Goal: Task Accomplishment & Management: Use online tool/utility

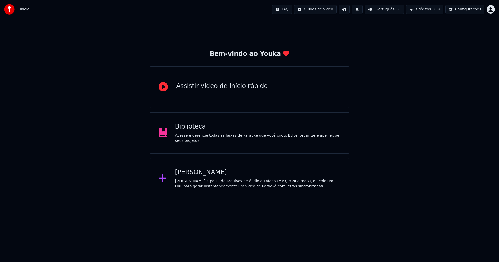
click at [193, 130] on div "Biblioteca" at bounding box center [258, 127] width 166 height 8
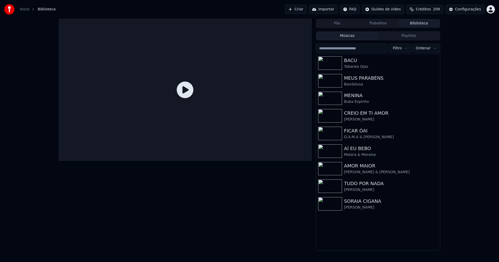
click at [21, 9] on link "Início" at bounding box center [25, 9] width 10 height 5
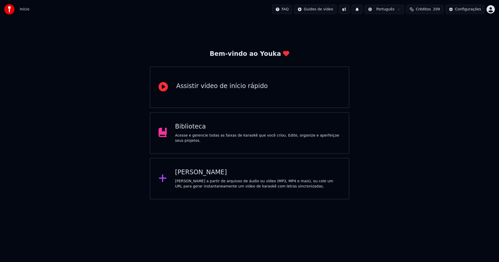
click at [192, 172] on div "[PERSON_NAME]" at bounding box center [258, 172] width 166 height 8
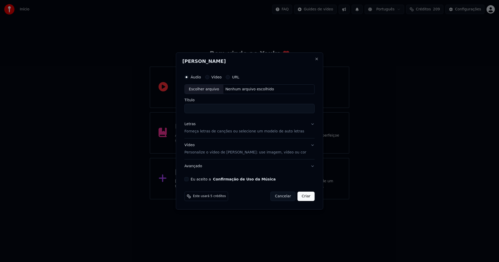
click at [212, 92] on div "Escolher arquivo" at bounding box center [204, 89] width 39 height 9
type input "**********"
click at [195, 124] on div "Letras" at bounding box center [189, 124] width 11 height 5
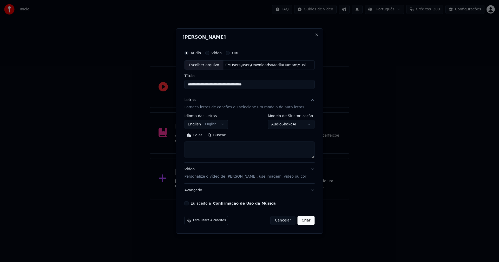
click at [202, 123] on body "**********" at bounding box center [249, 100] width 499 height 200
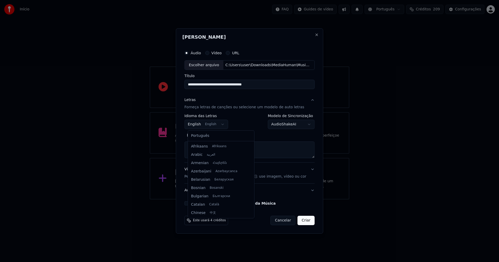
scroll to position [42, 0]
select select "**"
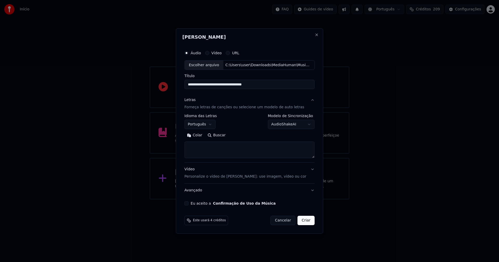
click at [201, 134] on button "Colar" at bounding box center [194, 135] width 21 height 8
click at [189, 203] on button "Eu aceito a Confirmação de Uso da Música" at bounding box center [186, 203] width 4 height 4
click at [301, 223] on button "Criar" at bounding box center [306, 220] width 17 height 9
type textarea "**********"
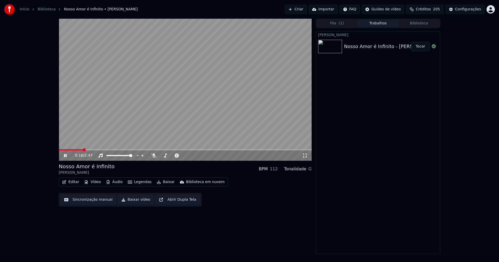
click at [66, 155] on icon at bounding box center [65, 155] width 3 height 3
click at [117, 184] on button "Áudio" at bounding box center [114, 182] width 21 height 7
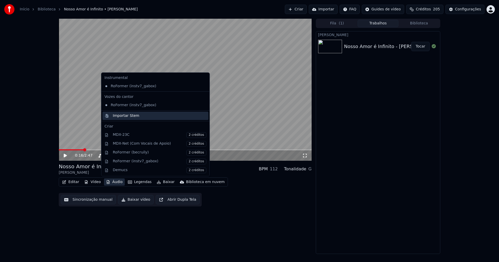
click at [130, 118] on div "Importar Stem" at bounding box center [126, 115] width 27 height 5
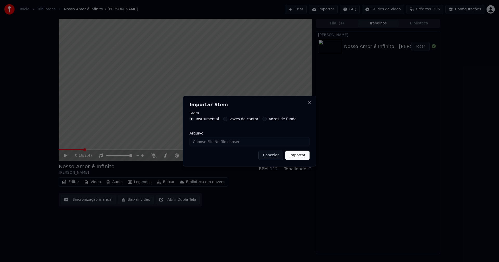
click at [208, 144] on input "Arquivo" at bounding box center [249, 141] width 120 height 9
type input "**********"
click at [299, 156] on button "Importar" at bounding box center [297, 155] width 24 height 9
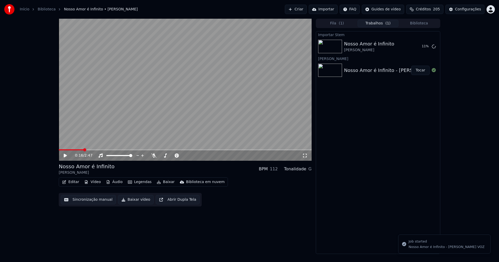
click at [94, 181] on button "Vídeo" at bounding box center [92, 182] width 21 height 7
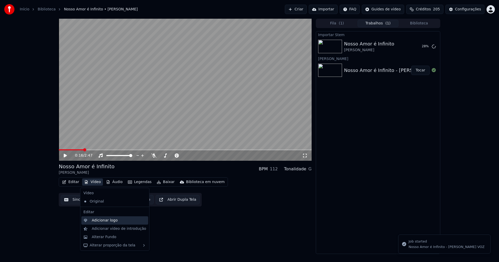
click at [108, 223] on div "Adicionar logo" at bounding box center [105, 220] width 26 height 5
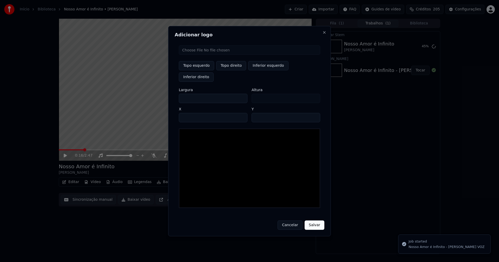
click at [198, 55] on input "file" at bounding box center [249, 49] width 141 height 9
type input "**********"
type input "***"
click at [229, 70] on button "Topo direito" at bounding box center [231, 65] width 30 height 9
type input "****"
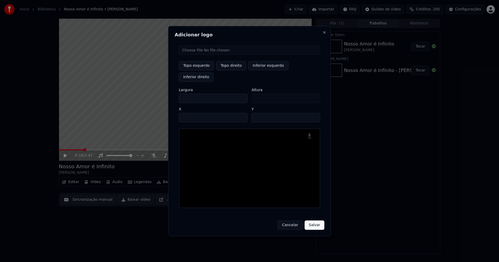
drag, startPoint x: 188, startPoint y: 93, endPoint x: 163, endPoint y: 95, distance: 25.1
click at [163, 95] on body "Início Biblioteca Nosso Amor é Infinito • [PERSON_NAME] Criar Importar FAQ Guid…" at bounding box center [249, 131] width 499 height 262
type input "**"
type input "***"
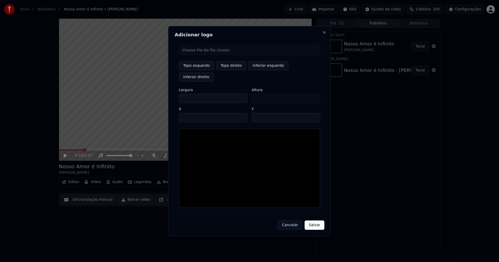
type input "***"
click at [189, 113] on input "****" at bounding box center [213, 117] width 69 height 9
type input "****"
click at [314, 113] on input "**" at bounding box center [286, 117] width 69 height 9
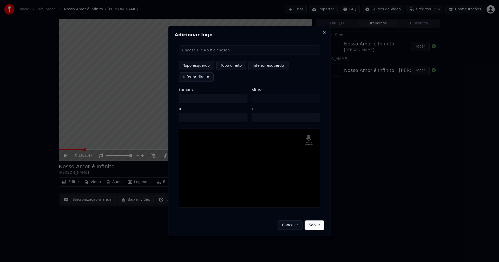
click at [314, 113] on input "**" at bounding box center [286, 117] width 69 height 9
type input "**"
click at [314, 113] on input "**" at bounding box center [286, 117] width 69 height 9
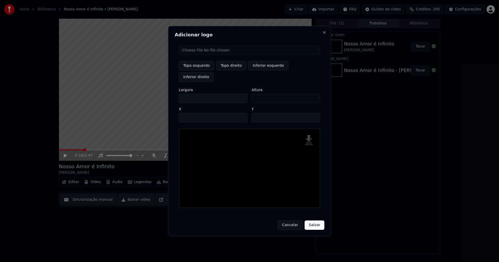
click at [316, 221] on button "Salvar" at bounding box center [315, 225] width 20 height 9
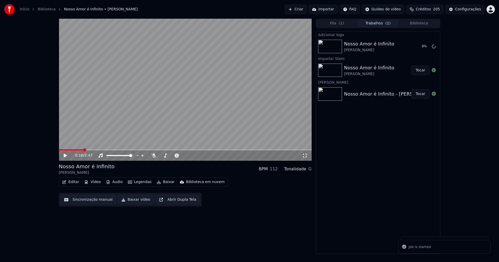
click at [116, 181] on button "Áudio" at bounding box center [114, 182] width 21 height 7
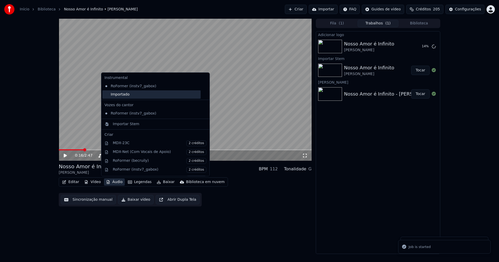
click at [120, 97] on div "Importado" at bounding box center [151, 94] width 98 height 8
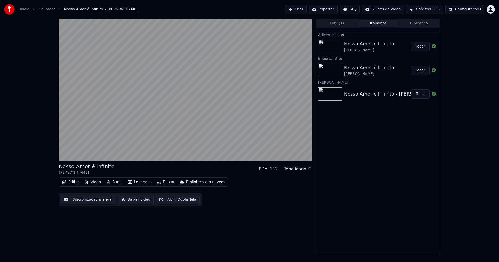
click at [422, 48] on button "Tocar" at bounding box center [420, 46] width 18 height 9
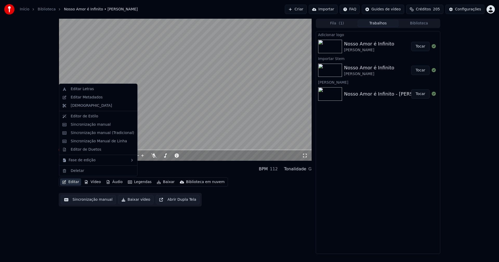
click at [73, 183] on button "Editar" at bounding box center [70, 182] width 21 height 7
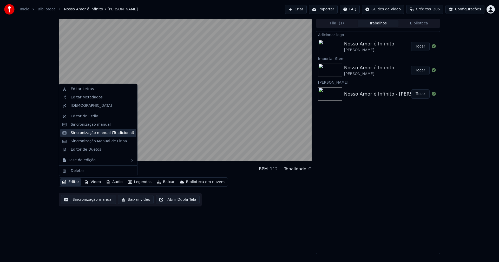
click at [86, 134] on div "Sincronização manual (Tradicional)" at bounding box center [102, 132] width 63 height 5
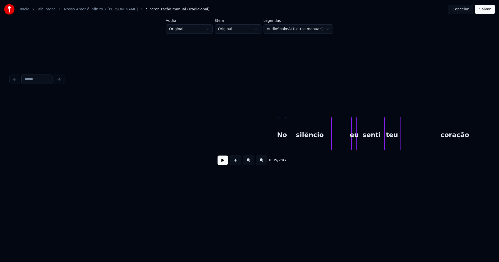
click at [279, 145] on div at bounding box center [279, 133] width 2 height 33
click at [221, 163] on button at bounding box center [222, 160] width 10 height 9
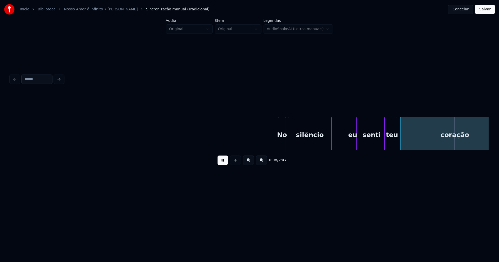
click at [349, 147] on div at bounding box center [350, 133] width 2 height 33
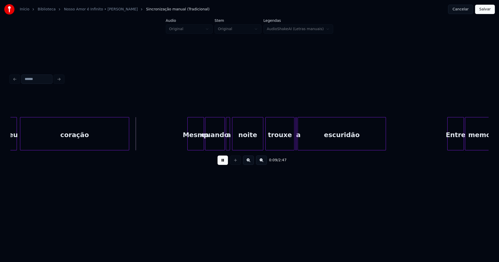
scroll to position [0, 457]
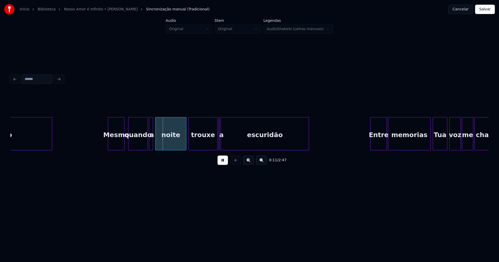
click at [117, 142] on div "Mesmo" at bounding box center [116, 134] width 16 height 35
click at [103, 144] on div at bounding box center [104, 133] width 2 height 33
click at [184, 145] on div at bounding box center [184, 133] width 2 height 33
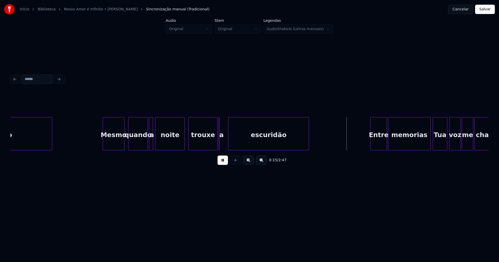
click at [229, 142] on div at bounding box center [229, 133] width 2 height 33
click at [227, 143] on div at bounding box center [226, 133] width 2 height 33
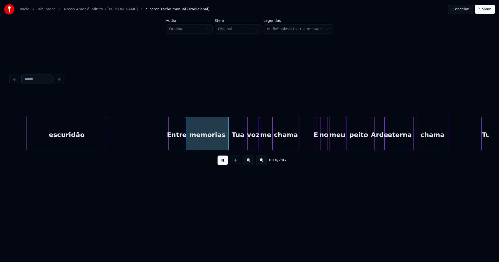
scroll to position [0, 674]
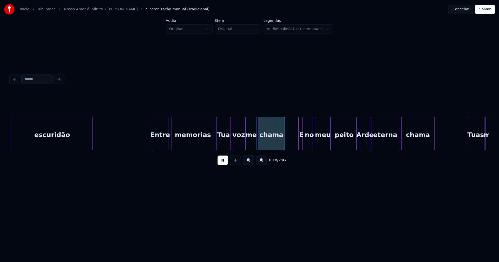
click at [158, 142] on div "Entre" at bounding box center [160, 134] width 16 height 35
click at [205, 147] on div at bounding box center [205, 133] width 2 height 33
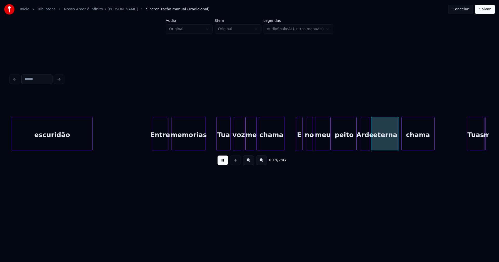
click at [297, 143] on div at bounding box center [297, 133] width 2 height 33
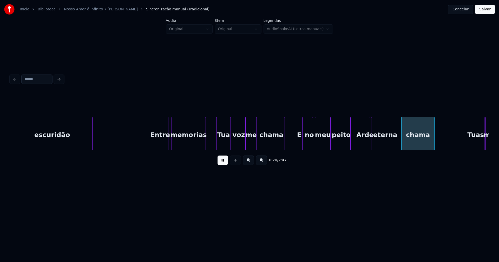
click at [350, 148] on div at bounding box center [350, 133] width 2 height 33
click at [361, 147] on div "Arde" at bounding box center [362, 134] width 10 height 35
click at [365, 144] on div at bounding box center [365, 133] width 2 height 33
click at [368, 145] on div at bounding box center [368, 133] width 2 height 33
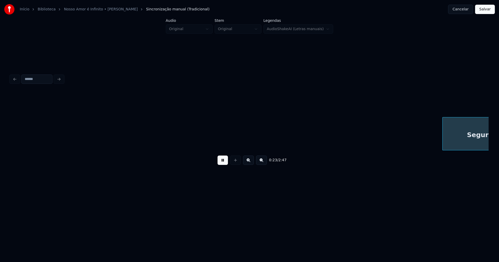
scroll to position [0, 1212]
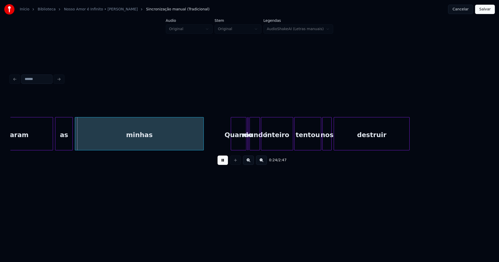
click at [225, 165] on button at bounding box center [222, 160] width 10 height 9
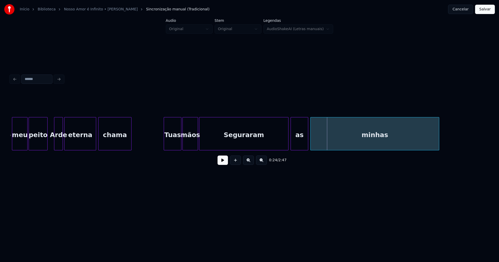
scroll to position [0, 986]
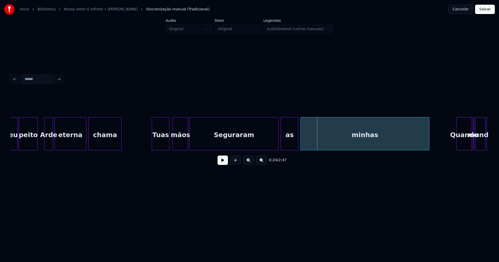
click at [164, 142] on div "Tuas" at bounding box center [160, 134] width 17 height 35
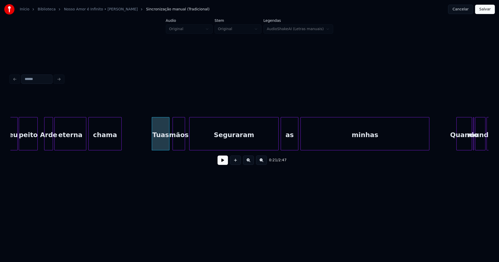
click at [184, 146] on div at bounding box center [184, 133] width 2 height 33
click at [194, 141] on div "Seguraram" at bounding box center [233, 134] width 89 height 35
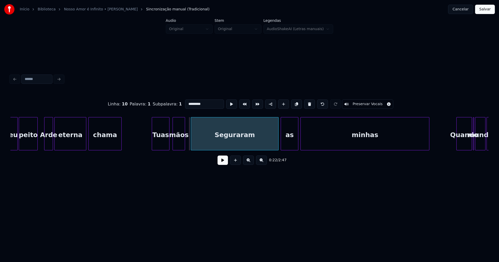
click at [192, 146] on div at bounding box center [192, 133] width 2 height 33
click at [223, 165] on button at bounding box center [222, 160] width 10 height 9
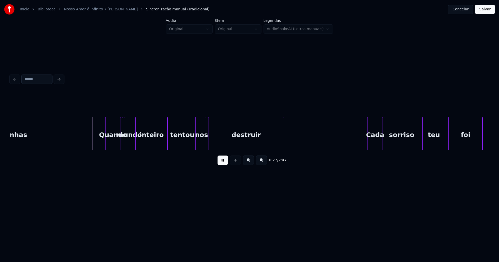
scroll to position [0, 1352]
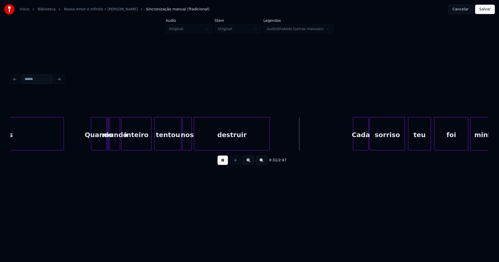
click at [151, 147] on div at bounding box center [151, 133] width 2 height 33
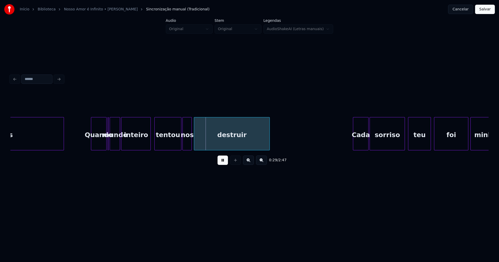
click at [150, 147] on div at bounding box center [150, 133] width 2 height 33
click at [104, 147] on div at bounding box center [104, 133] width 2 height 33
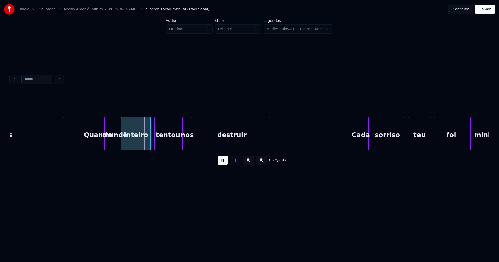
click at [110, 147] on div at bounding box center [109, 133] width 2 height 33
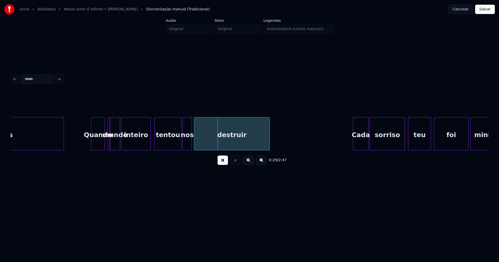
drag, startPoint x: 107, startPoint y: 117, endPoint x: 104, endPoint y: 120, distance: 4.8
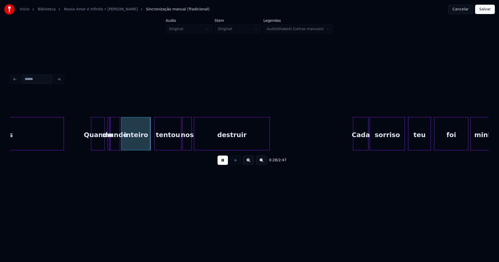
click at [108, 117] on div at bounding box center [109, 133] width 2 height 33
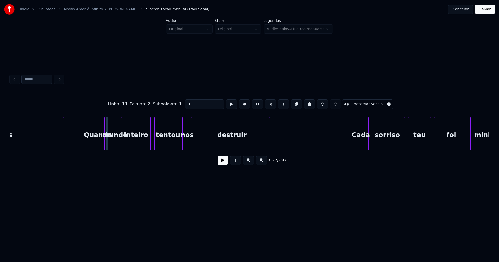
click at [106, 118] on div "o" at bounding box center [107, 133] width 3 height 33
click at [223, 163] on button at bounding box center [222, 160] width 10 height 9
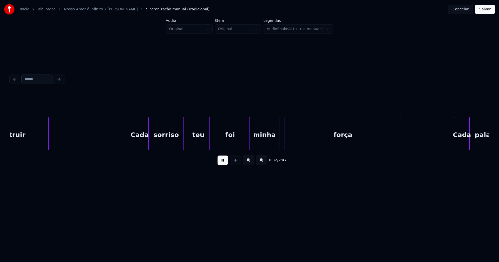
scroll to position [0, 1587]
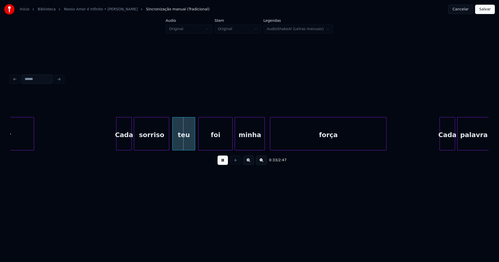
click at [125, 141] on div "Cada" at bounding box center [123, 134] width 15 height 35
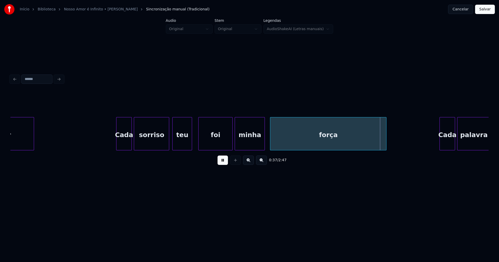
click at [191, 147] on div at bounding box center [191, 133] width 2 height 33
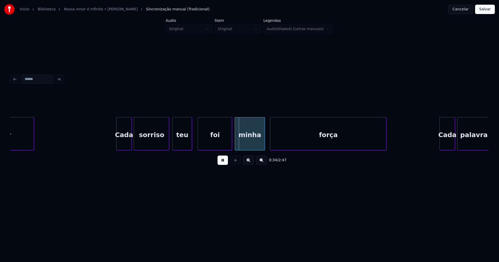
click at [215, 144] on div "foi" at bounding box center [215, 134] width 34 height 35
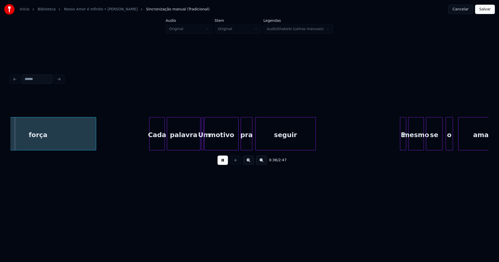
scroll to position [0, 1887]
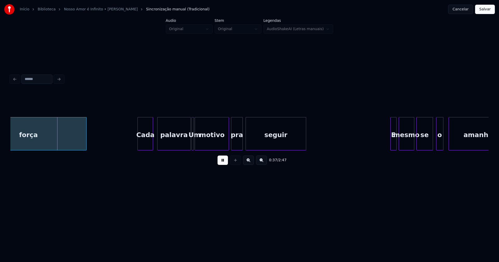
click at [146, 146] on div "Cada" at bounding box center [145, 134] width 15 height 35
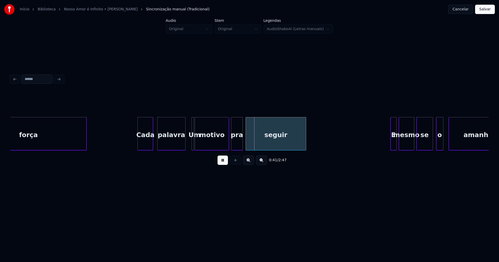
click at [184, 150] on div "força Cada palavra Um motivo pra seguir E mesmo se o amanhã" at bounding box center [249, 133] width 478 height 33
click at [181, 148] on div at bounding box center [181, 133] width 2 height 33
click at [187, 143] on div "Um" at bounding box center [188, 133] width 2 height 33
click at [192, 145] on div at bounding box center [193, 133] width 2 height 33
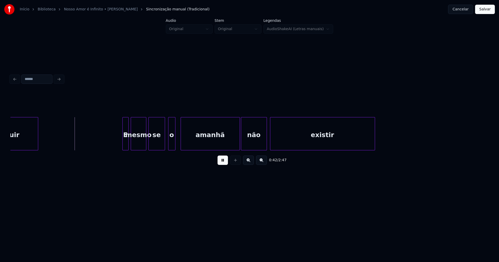
scroll to position [0, 2165]
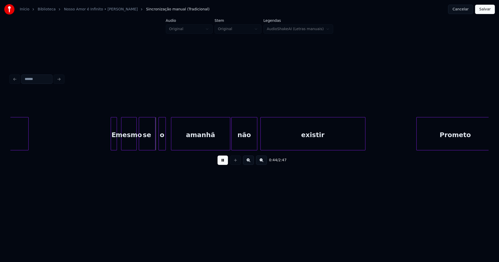
click at [114, 148] on div "E" at bounding box center [114, 134] width 6 height 35
click at [127, 143] on div "mesmo" at bounding box center [127, 134] width 15 height 35
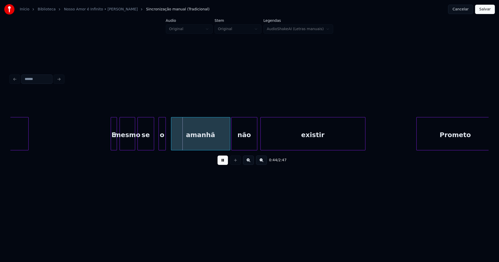
click at [144, 142] on div "se" at bounding box center [146, 134] width 16 height 35
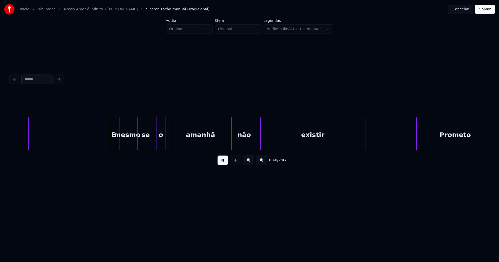
click at [157, 145] on div at bounding box center [157, 133] width 2 height 33
click at [175, 141] on div "amanhã" at bounding box center [197, 134] width 59 height 35
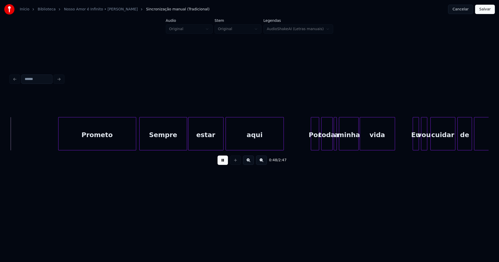
scroll to position [0, 2524]
click at [111, 139] on div "Prometo" at bounding box center [95, 134] width 77 height 35
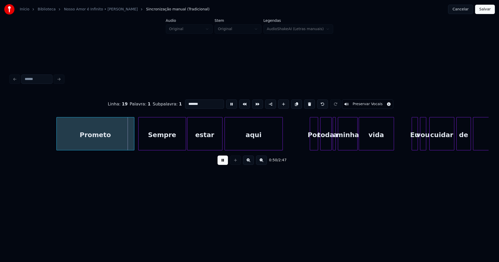
click at [110, 141] on div "Prometo" at bounding box center [95, 134] width 77 height 35
click at [131, 146] on div at bounding box center [131, 133] width 2 height 33
click at [159, 143] on div "Sempre" at bounding box center [160, 134] width 47 height 35
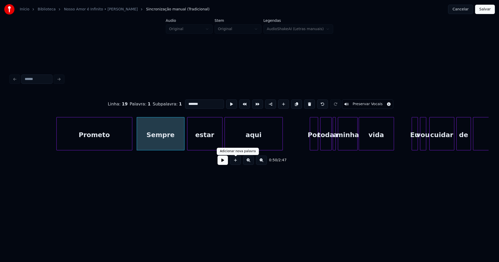
click at [221, 163] on button at bounding box center [222, 160] width 10 height 9
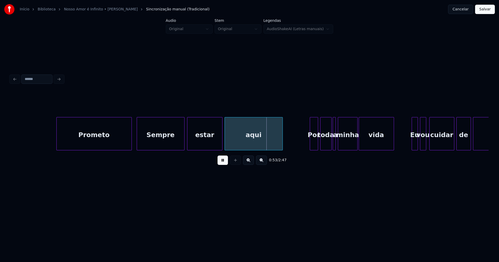
click at [131, 139] on div at bounding box center [131, 133] width 2 height 33
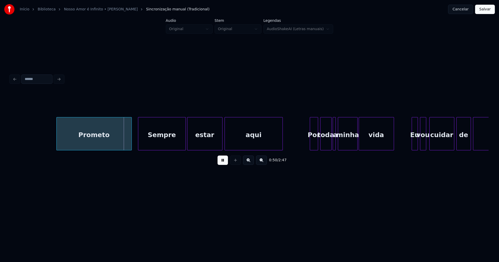
click at [144, 142] on div "Sempre" at bounding box center [161, 134] width 47 height 35
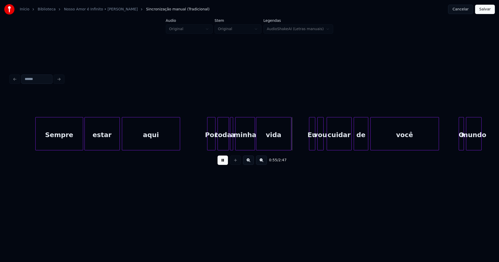
scroll to position [0, 2699]
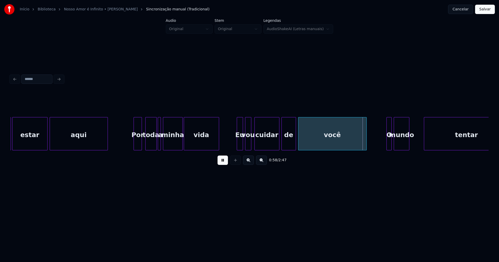
click at [139, 145] on div "Por" at bounding box center [138, 134] width 8 height 35
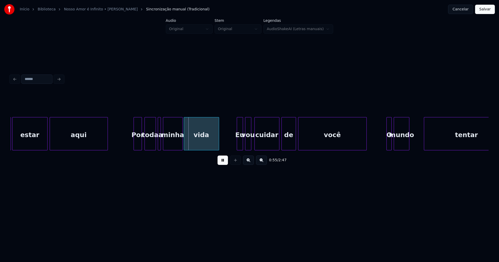
click at [150, 146] on div "toda" at bounding box center [150, 134] width 11 height 35
click at [156, 144] on div at bounding box center [157, 133] width 2 height 33
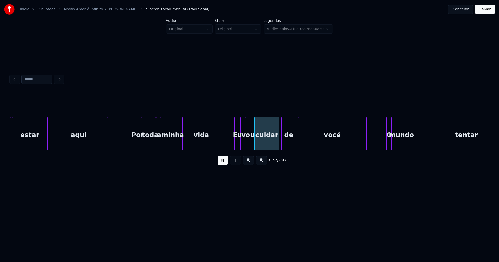
click at [238, 144] on div "Eu" at bounding box center [238, 134] width 6 height 35
click at [246, 145] on div "vou" at bounding box center [246, 134] width 6 height 35
click at [261, 144] on div "cuidar" at bounding box center [265, 134] width 24 height 35
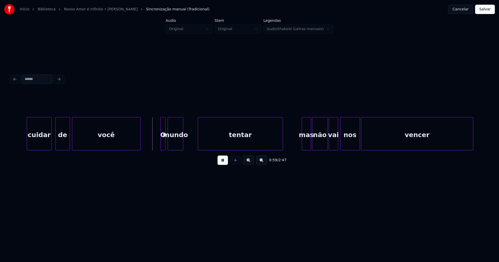
scroll to position [0, 2944]
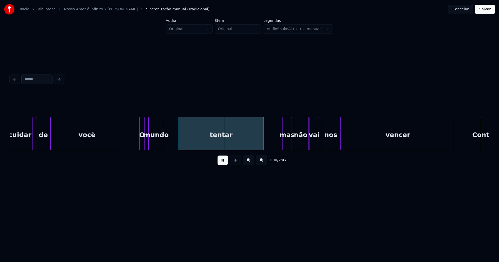
click at [142, 147] on div "O" at bounding box center [142, 134] width 5 height 35
click at [158, 145] on div "mundo" at bounding box center [155, 134] width 15 height 35
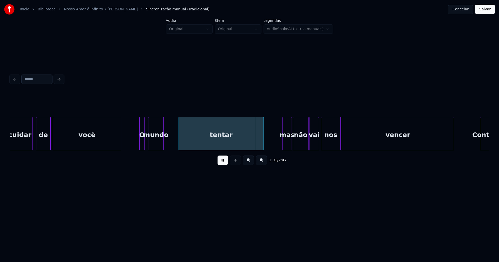
click at [221, 161] on button at bounding box center [222, 160] width 10 height 9
click at [161, 150] on div "cuidar de você O mundo tentar mas não vai nos vencer Contando" at bounding box center [249, 133] width 478 height 33
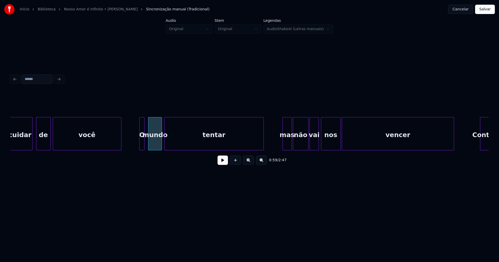
click at [165, 146] on div at bounding box center [165, 133] width 2 height 33
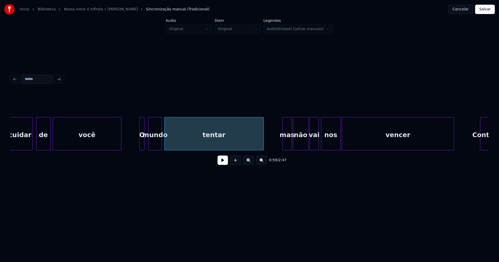
click at [174, 143] on div "tentar" at bounding box center [213, 134] width 99 height 35
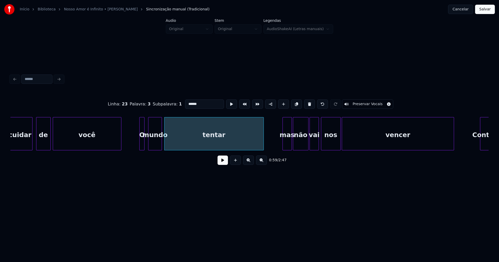
drag, startPoint x: 197, startPoint y: 103, endPoint x: 170, endPoint y: 104, distance: 27.0
click at [170, 103] on div "Linha : 23 Palavra : 3 Subpalavra : 1 ****** Preservar Vocais" at bounding box center [249, 104] width 478 height 26
type input "****"
drag, startPoint x: 136, startPoint y: 138, endPoint x: 135, endPoint y: 148, distance: 9.9
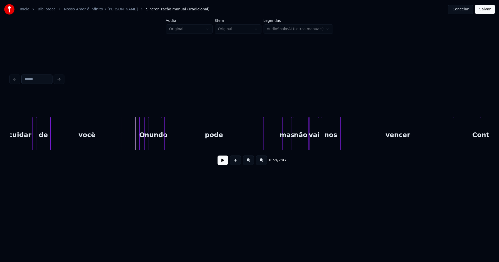
click at [226, 165] on button at bounding box center [222, 160] width 10 height 9
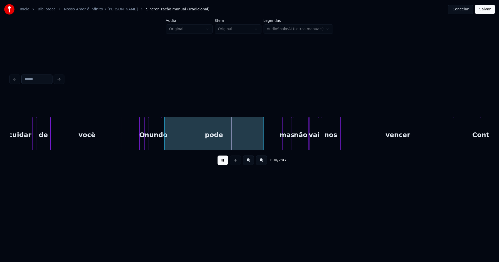
click at [225, 164] on button at bounding box center [222, 160] width 10 height 9
click at [222, 141] on div "pode" at bounding box center [213, 134] width 99 height 35
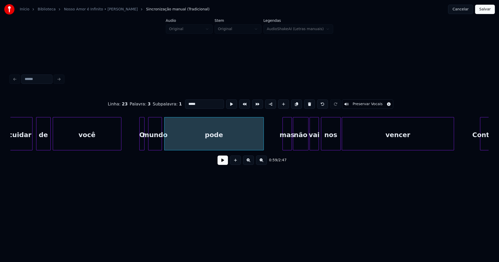
click at [200, 103] on input "****" at bounding box center [204, 104] width 39 height 9
type input "**********"
click at [223, 163] on button at bounding box center [222, 160] width 10 height 9
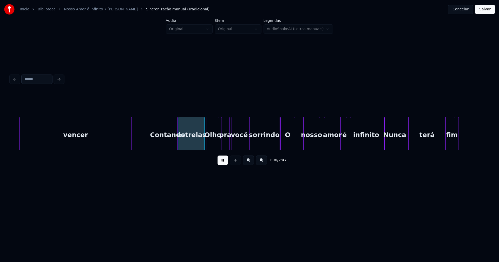
scroll to position [0, 3276]
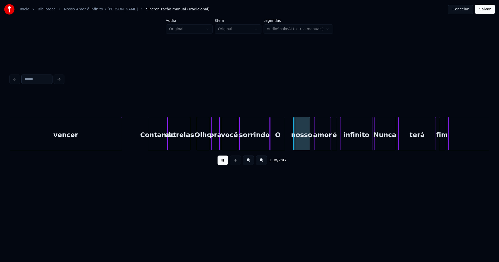
click at [190, 150] on div "vencer Contando estrelas Olho pra você sorrindo O nosso amor é infinito Nunca t…" at bounding box center [249, 133] width 478 height 33
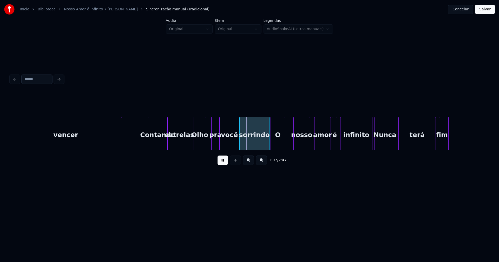
click at [198, 144] on div "Olho" at bounding box center [200, 134] width 12 height 35
click at [267, 145] on div at bounding box center [267, 133] width 2 height 33
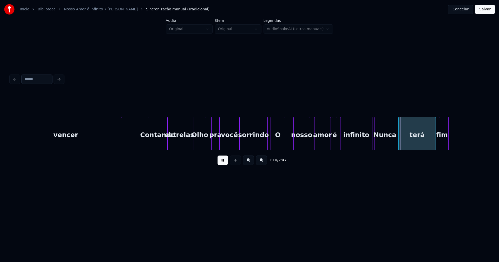
drag, startPoint x: 290, startPoint y: 141, endPoint x: 287, endPoint y: 143, distance: 3.9
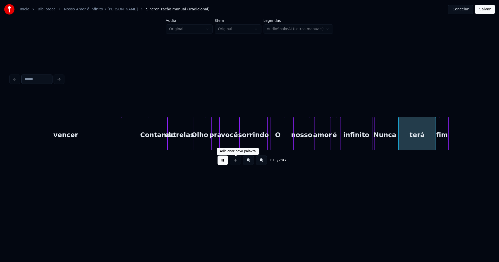
click at [224, 163] on button at bounding box center [222, 160] width 10 height 9
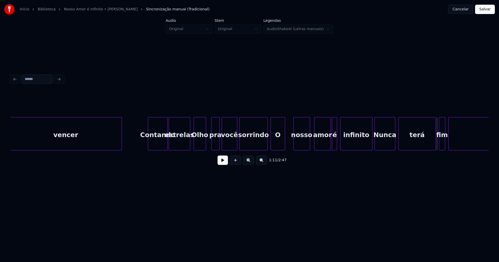
click at [278, 142] on div "O" at bounding box center [278, 134] width 14 height 35
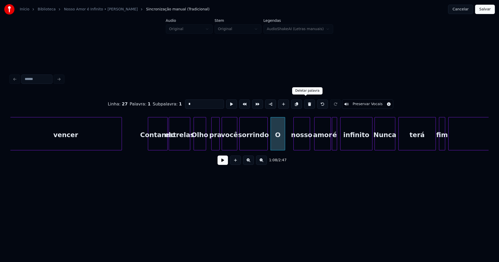
click at [306, 104] on button at bounding box center [309, 104] width 11 height 9
type input "********"
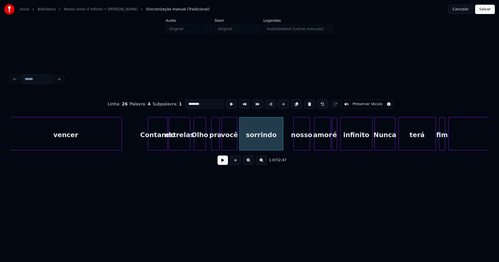
click at [283, 137] on div at bounding box center [282, 133] width 2 height 33
click at [370, 145] on div at bounding box center [369, 133] width 2 height 33
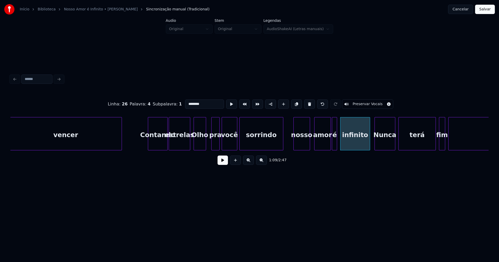
drag, startPoint x: 227, startPoint y: 161, endPoint x: 215, endPoint y: 155, distance: 13.1
click at [226, 162] on button at bounding box center [222, 160] width 10 height 9
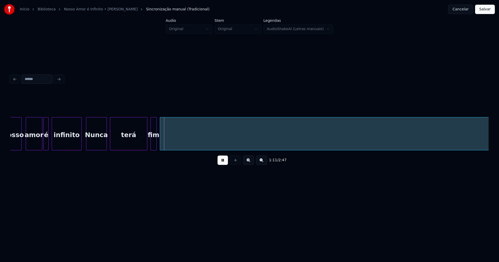
scroll to position [0, 3570]
click at [224, 164] on button at bounding box center [222, 160] width 10 height 9
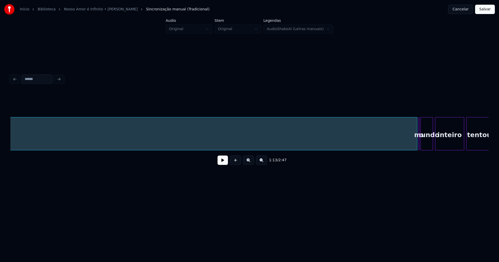
scroll to position [0, 4339]
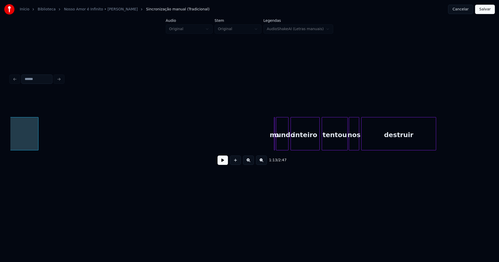
click at [37, 153] on div "1:13 / 2:47" at bounding box center [249, 130] width 478 height 79
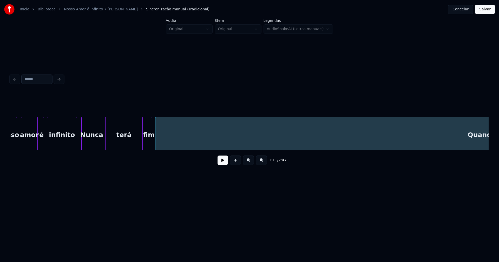
scroll to position [0, 3545]
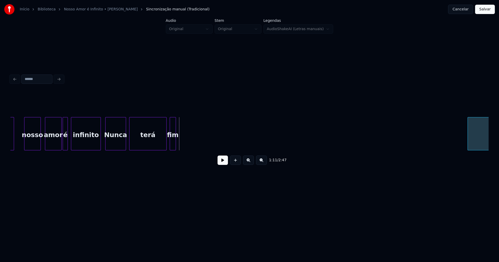
click at [468, 144] on div at bounding box center [469, 133] width 2 height 33
click at [224, 163] on button at bounding box center [222, 160] width 10 height 9
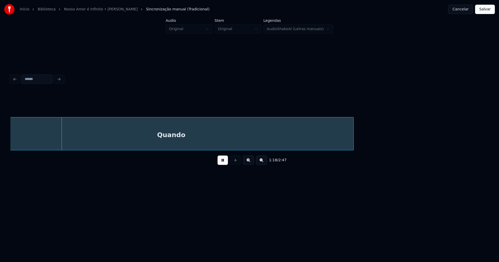
drag, startPoint x: 221, startPoint y: 164, endPoint x: 232, endPoint y: 158, distance: 12.7
click at [222, 164] on button at bounding box center [222, 160] width 10 height 9
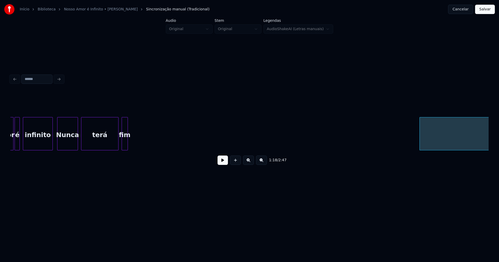
scroll to position [0, 3531]
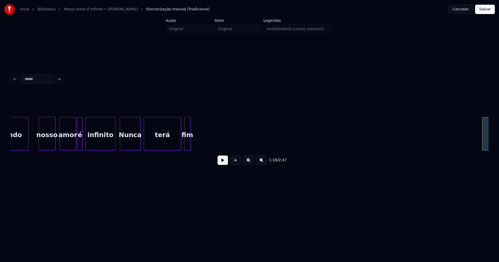
click at [222, 164] on button at bounding box center [222, 160] width 10 height 9
click at [222, 163] on button at bounding box center [222, 160] width 10 height 9
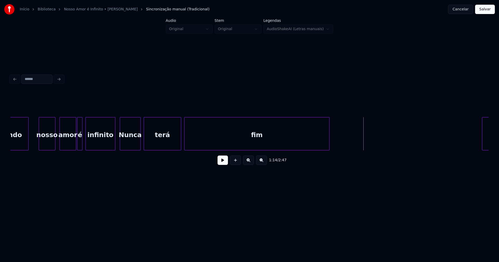
click at [329, 146] on div at bounding box center [329, 133] width 2 height 33
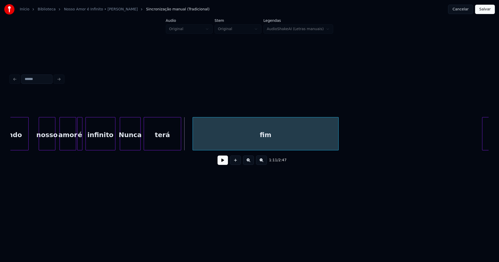
click at [228, 147] on div "fim" at bounding box center [266, 134] width 146 height 35
click at [186, 145] on div at bounding box center [187, 133] width 2 height 33
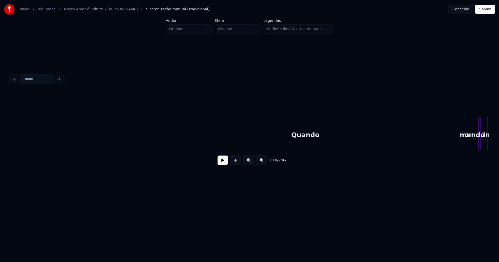
scroll to position [0, 4150]
click at [355, 179] on div "1:10 / 2:47" at bounding box center [249, 120] width 482 height 157
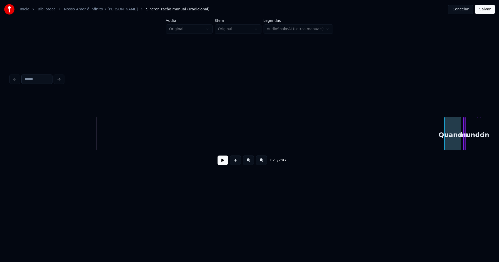
click at [445, 138] on div at bounding box center [446, 133] width 2 height 33
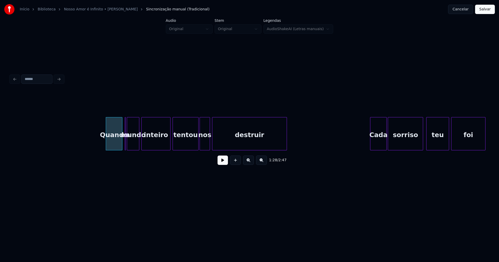
scroll to position [0, 4479]
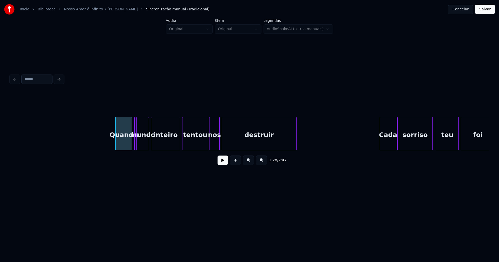
click at [223, 165] on button at bounding box center [222, 160] width 10 height 9
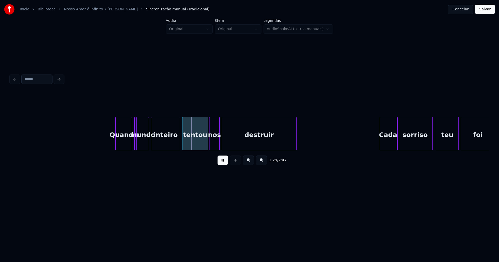
click at [220, 163] on button at bounding box center [222, 160] width 10 height 9
click at [223, 163] on button at bounding box center [222, 160] width 10 height 9
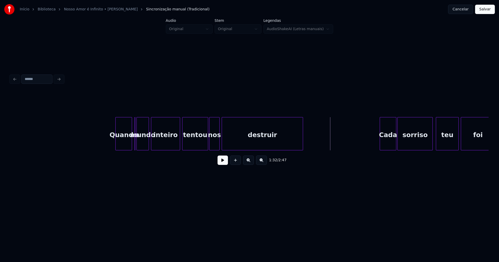
click at [302, 139] on div at bounding box center [302, 133] width 2 height 33
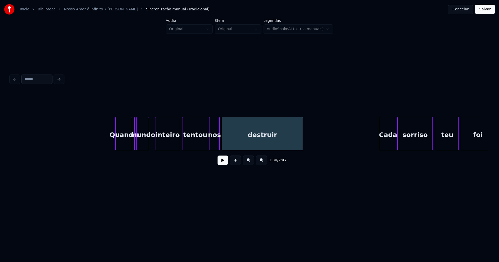
click at [156, 145] on div at bounding box center [156, 133] width 2 height 33
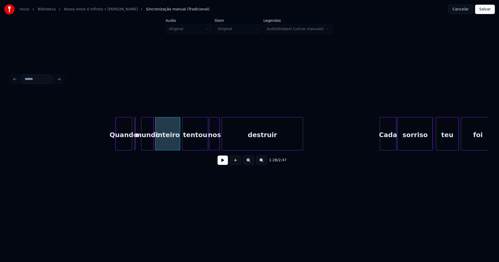
click at [147, 148] on div "mundo" at bounding box center [147, 134] width 12 height 35
click at [144, 143] on div at bounding box center [145, 133] width 2 height 33
click at [138, 148] on div at bounding box center [138, 133] width 2 height 33
click at [141, 148] on div "Quando o mundo inteiro tentou nos destruir Cada sorriso teu foi" at bounding box center [249, 133] width 478 height 33
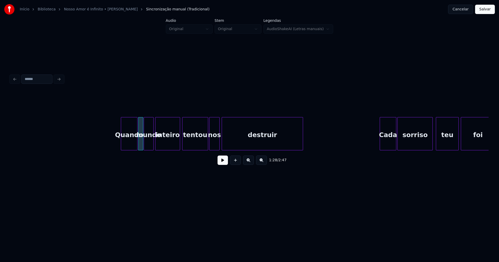
click at [134, 149] on div "Quando o mundo inteiro tentou nos destruir Cada sorriso teu foi" at bounding box center [249, 133] width 478 height 33
click at [124, 144] on div at bounding box center [124, 133] width 2 height 33
click at [224, 163] on button at bounding box center [222, 160] width 10 height 9
click at [177, 147] on div at bounding box center [177, 133] width 2 height 33
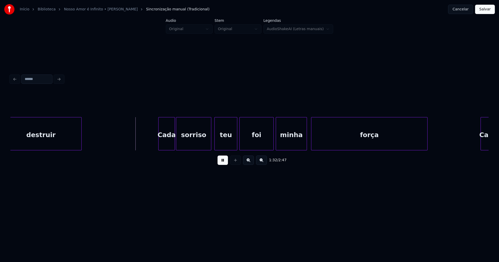
scroll to position [0, 4719]
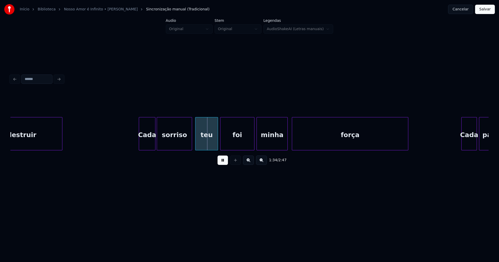
click at [148, 142] on div "Cada" at bounding box center [147, 134] width 16 height 35
click at [206, 142] on div "teu" at bounding box center [204, 134] width 22 height 35
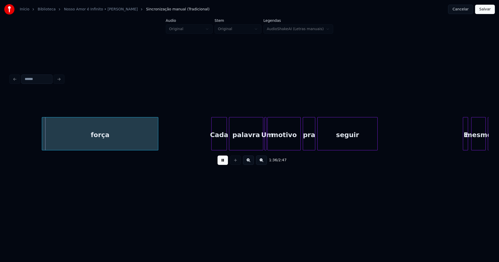
scroll to position [0, 4998]
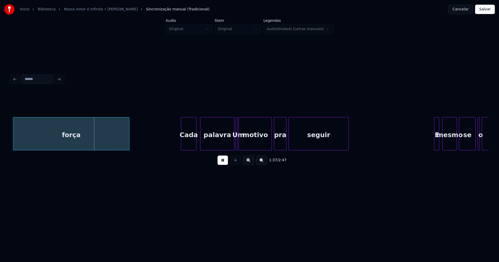
click at [189, 145] on div "Cada" at bounding box center [188, 134] width 15 height 35
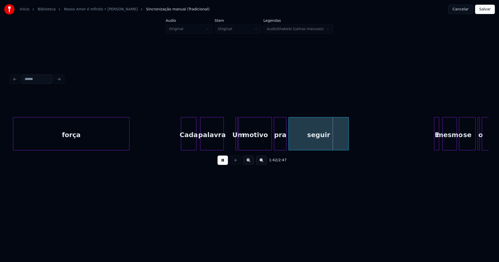
click at [222, 150] on div "força Cada palavra Um motivo pra seguir E mesmo se o amanhã" at bounding box center [249, 133] width 478 height 33
click at [229, 145] on div "Um" at bounding box center [230, 133] width 2 height 33
click at [235, 144] on div at bounding box center [235, 133] width 2 height 33
click at [248, 144] on div "motivo" at bounding box center [253, 134] width 33 height 35
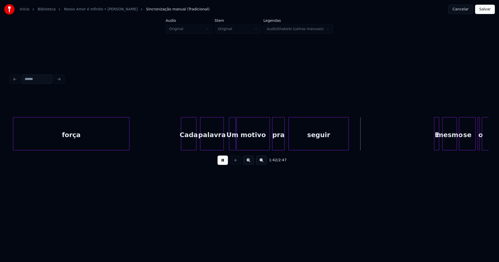
click at [279, 145] on div "pra" at bounding box center [278, 134] width 12 height 35
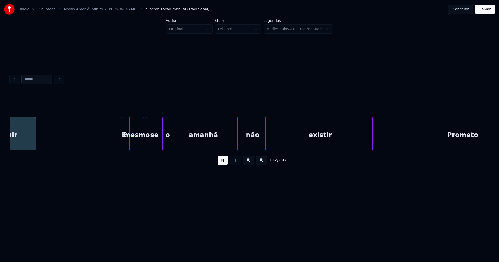
scroll to position [0, 5316]
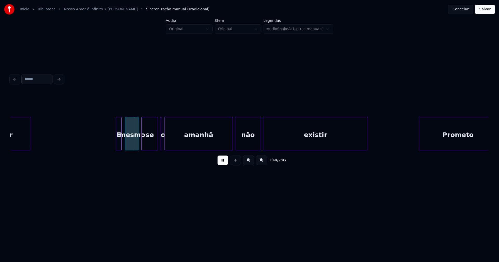
click at [118, 142] on div at bounding box center [117, 133] width 2 height 33
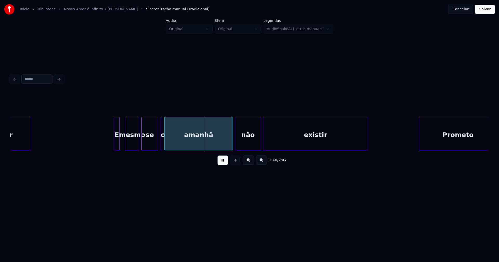
click at [117, 144] on div "E" at bounding box center [116, 134] width 5 height 35
click at [130, 146] on div "mesmo" at bounding box center [128, 134] width 14 height 35
click at [147, 146] on div "se" at bounding box center [145, 134] width 16 height 35
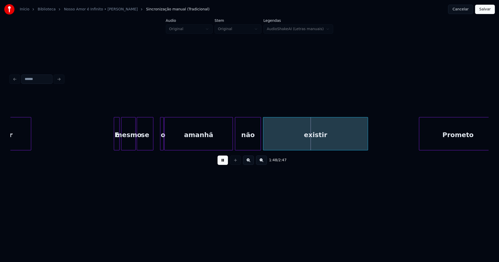
click at [162, 139] on div "o" at bounding box center [162, 133] width 4 height 33
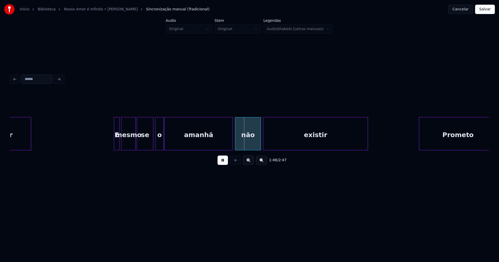
click at [156, 141] on div at bounding box center [156, 133] width 2 height 33
click at [179, 138] on div at bounding box center [180, 133] width 2 height 33
click at [175, 138] on div at bounding box center [175, 133] width 2 height 33
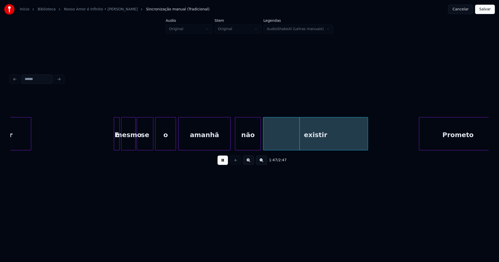
click at [229, 144] on div at bounding box center [230, 133] width 2 height 33
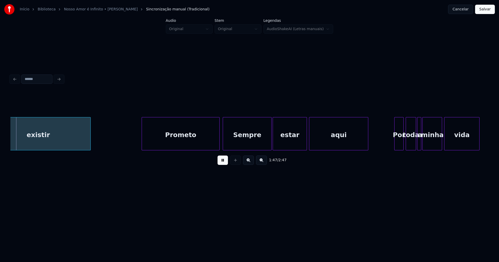
scroll to position [0, 5594]
click at [181, 142] on div "Prometo" at bounding box center [178, 134] width 77 height 35
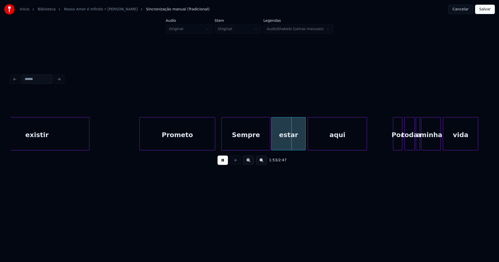
click at [214, 147] on div at bounding box center [214, 133] width 2 height 33
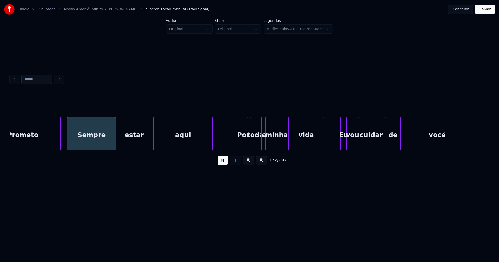
scroll to position [0, 5758]
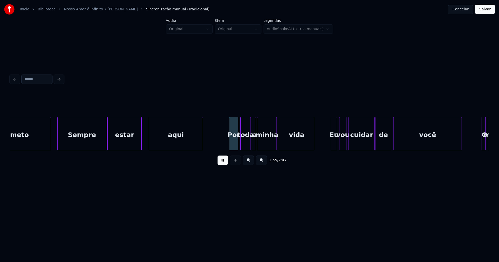
click at [149, 137] on div at bounding box center [150, 133] width 2 height 33
click at [125, 143] on div "estar" at bounding box center [128, 134] width 34 height 35
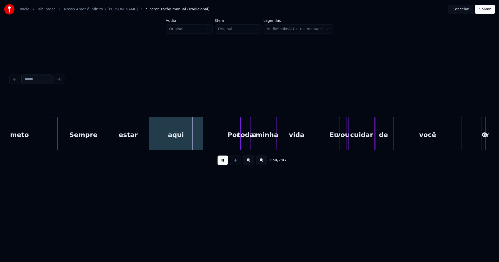
click at [108, 137] on div at bounding box center [108, 133] width 2 height 33
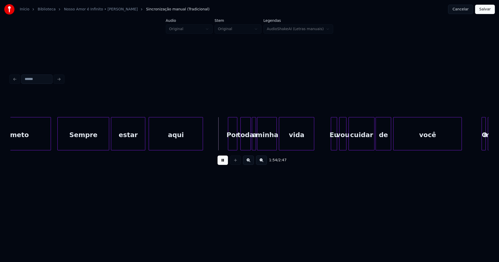
click at [234, 145] on div "Por" at bounding box center [232, 134] width 9 height 35
click at [245, 146] on div "toda" at bounding box center [244, 134] width 10 height 35
click at [251, 144] on div at bounding box center [252, 133] width 2 height 33
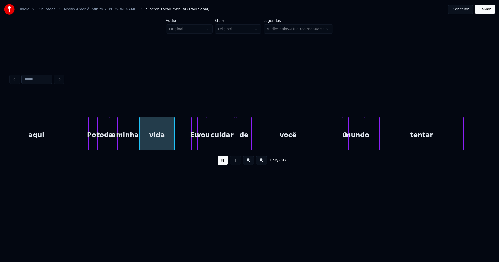
scroll to position [0, 5903]
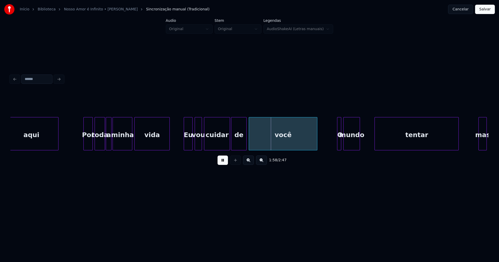
click at [184, 143] on div at bounding box center [185, 133] width 2 height 33
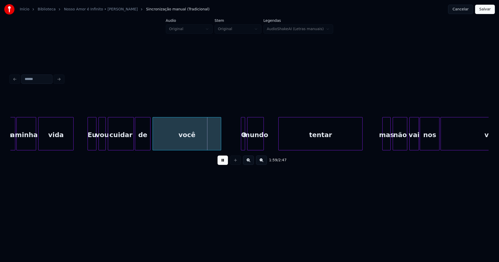
scroll to position [0, 6004]
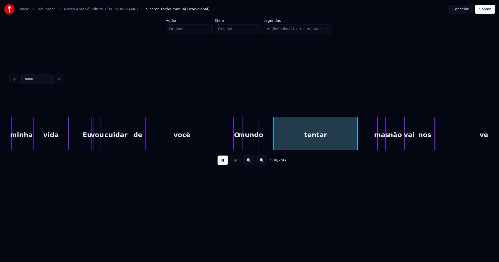
click at [234, 145] on div at bounding box center [235, 133] width 2 height 33
click at [223, 162] on button at bounding box center [222, 160] width 10 height 9
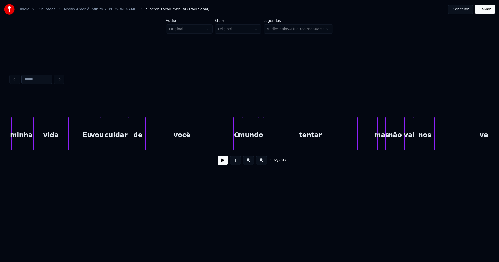
click at [265, 145] on div at bounding box center [264, 133] width 2 height 33
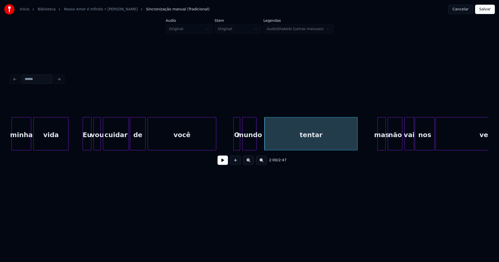
click at [256, 146] on div at bounding box center [256, 133] width 2 height 33
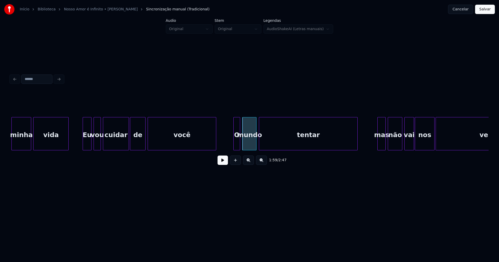
click at [260, 146] on div at bounding box center [260, 133] width 2 height 33
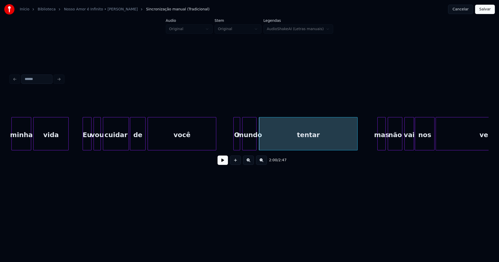
click at [269, 142] on div "tentar" at bounding box center [308, 134] width 98 height 35
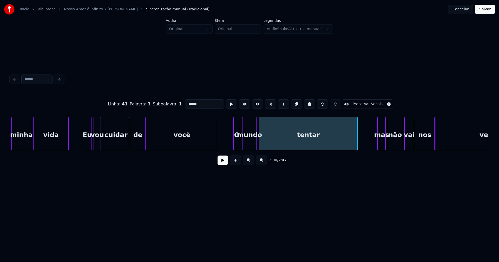
click at [185, 101] on input "******" at bounding box center [204, 104] width 39 height 9
type input "**********"
click at [223, 164] on button at bounding box center [222, 160] width 10 height 9
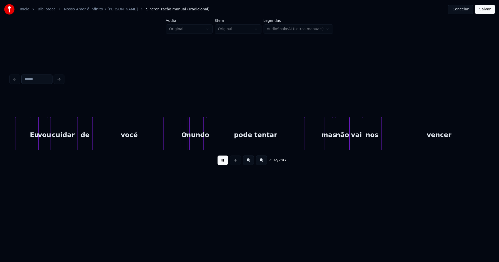
scroll to position [0, 6167]
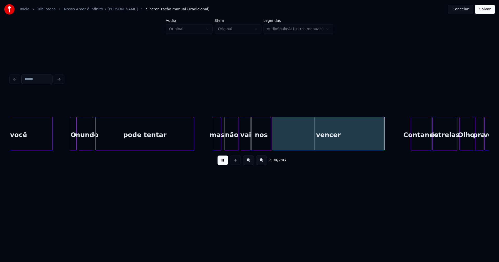
click at [217, 142] on div "mas" at bounding box center [217, 134] width 8 height 35
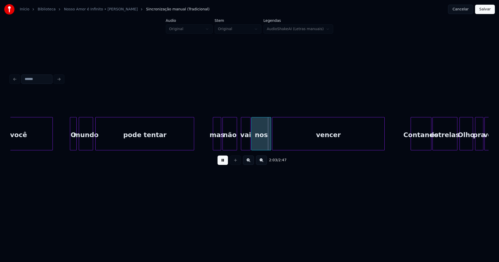
click at [230, 142] on div "não" at bounding box center [230, 134] width 14 height 35
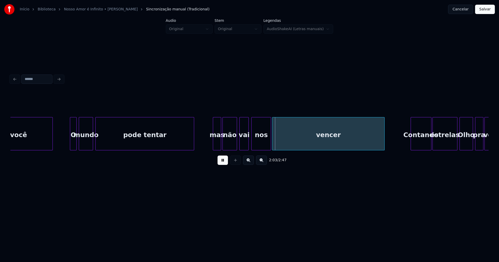
click at [242, 145] on div "vai" at bounding box center [244, 134] width 9 height 35
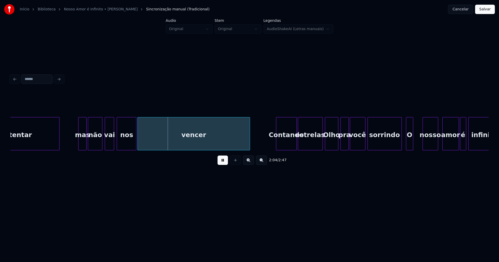
scroll to position [0, 6369]
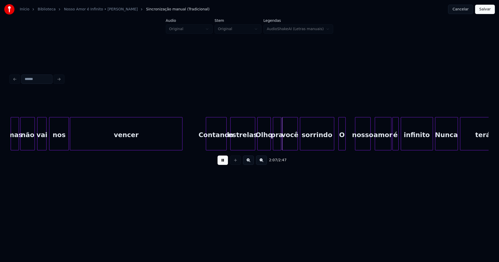
click at [216, 150] on div "mas não vai nos vencer Contando estrelas Olho pra você sorrindo O nosso amor é …" at bounding box center [249, 133] width 478 height 33
click at [242, 148] on div "mas não vai nos vencer Contando estrelas Olho pra você sorrindo O nosso amor é …" at bounding box center [249, 133] width 478 height 33
click at [262, 147] on div "Olho" at bounding box center [262, 134] width 13 height 35
click at [249, 148] on div at bounding box center [249, 133] width 2 height 33
click at [262, 144] on div "Olho" at bounding box center [261, 134] width 13 height 35
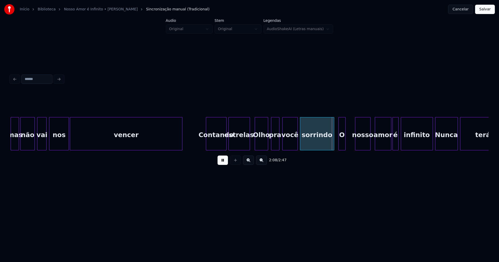
click at [275, 144] on div "pra" at bounding box center [275, 134] width 8 height 35
click at [291, 144] on div "você" at bounding box center [288, 134] width 15 height 35
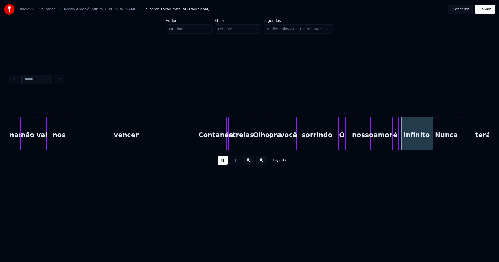
drag, startPoint x: 226, startPoint y: 164, endPoint x: 315, endPoint y: 144, distance: 91.5
click at [226, 164] on button at bounding box center [222, 160] width 10 height 9
click at [344, 140] on div at bounding box center [345, 133] width 2 height 33
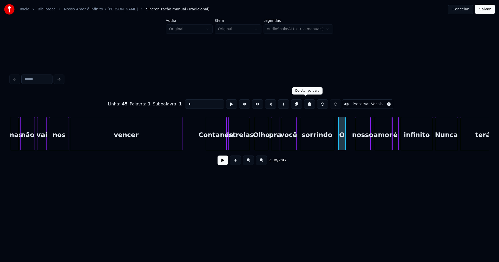
click at [306, 104] on button at bounding box center [309, 104] width 11 height 9
type input "********"
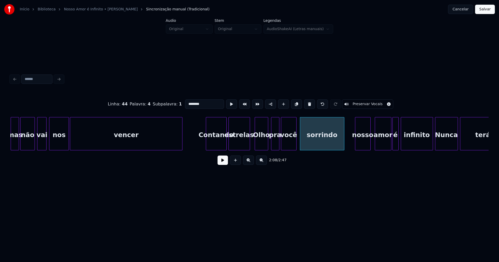
click at [344, 136] on div at bounding box center [343, 133] width 2 height 33
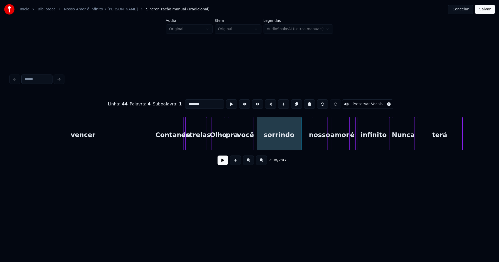
scroll to position [0, 6518]
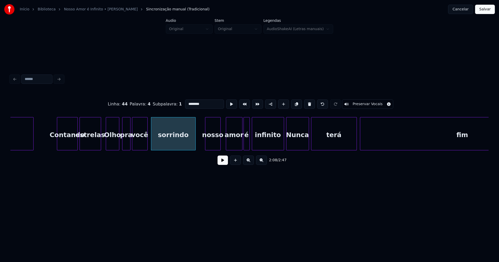
click at [215, 143] on div "nosso" at bounding box center [212, 134] width 15 height 35
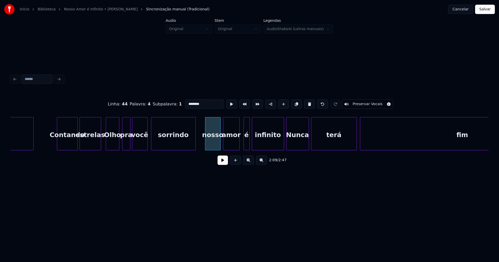
click at [234, 147] on div "amor" at bounding box center [231, 134] width 16 height 35
click at [245, 147] on div "é" at bounding box center [245, 134] width 6 height 35
click at [257, 142] on div at bounding box center [257, 133] width 2 height 33
click at [253, 141] on div at bounding box center [253, 133] width 2 height 33
click at [281, 146] on div at bounding box center [281, 133] width 2 height 33
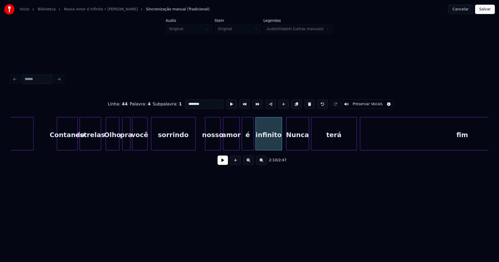
click at [221, 164] on button at bounding box center [222, 160] width 10 height 9
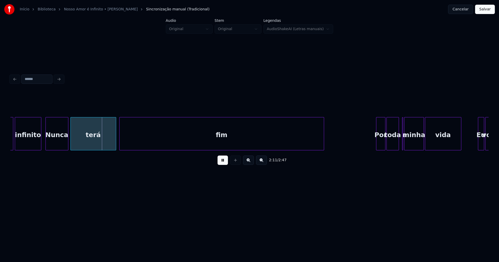
scroll to position [0, 6764]
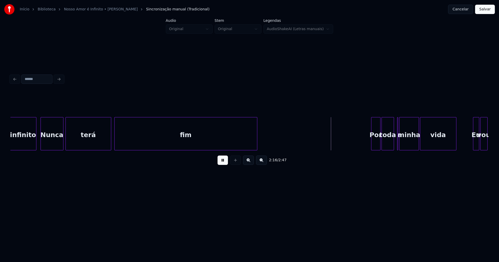
click at [256, 150] on div "infinito Nunca terá fim Por toda a minha vida Eu vou" at bounding box center [249, 133] width 478 height 33
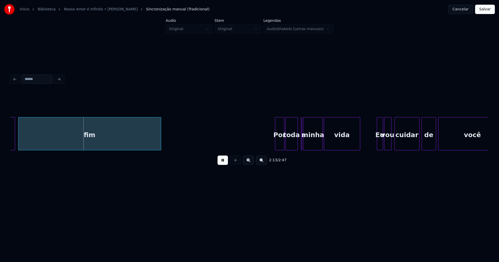
scroll to position [0, 6898]
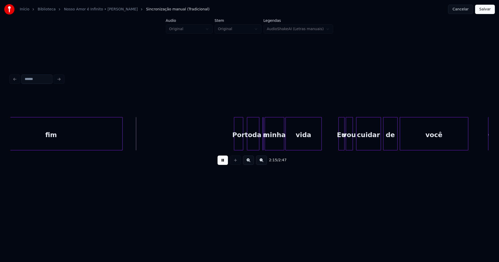
click at [240, 145] on div "Por" at bounding box center [238, 134] width 9 height 35
click at [252, 142] on div "toda" at bounding box center [253, 134] width 12 height 35
click at [265, 148] on div at bounding box center [264, 133] width 2 height 33
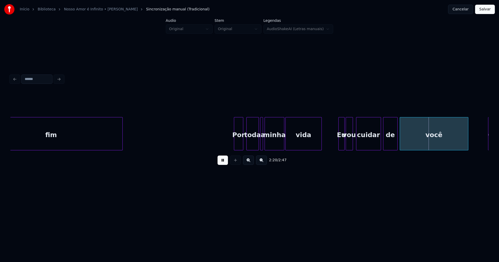
click at [260, 121] on div "a" at bounding box center [261, 133] width 3 height 33
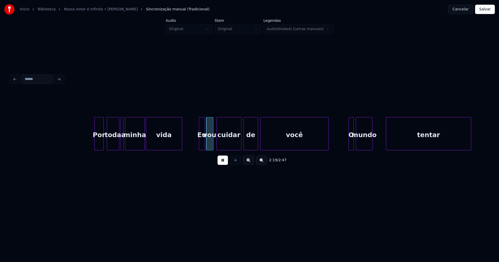
scroll to position [0, 7009]
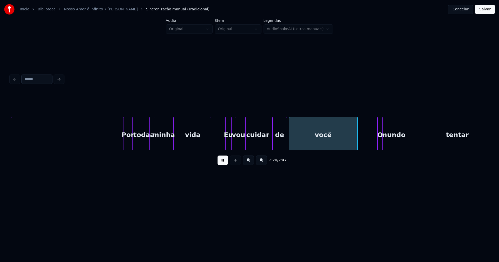
click at [228, 147] on div "Eu" at bounding box center [229, 134] width 6 height 35
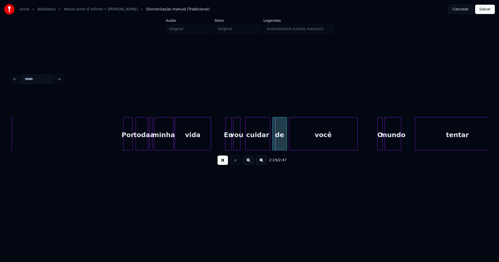
click at [237, 146] on div "vou" at bounding box center [236, 134] width 7 height 35
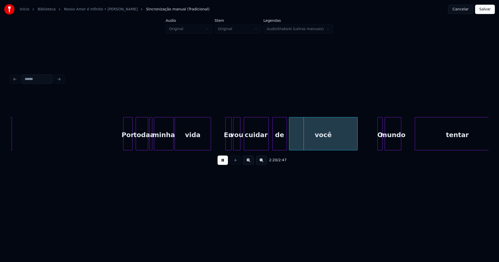
click at [254, 144] on div "cuidar" at bounding box center [256, 134] width 24 height 35
click at [280, 146] on div "de" at bounding box center [278, 134] width 14 height 35
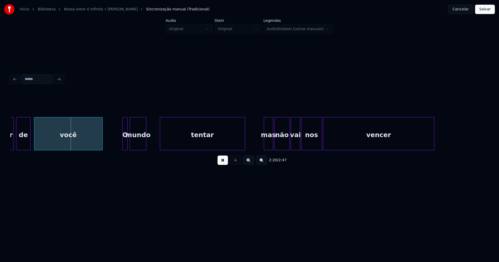
scroll to position [0, 7269]
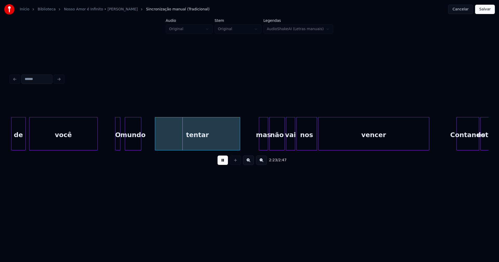
click at [117, 148] on div "O" at bounding box center [117, 134] width 5 height 35
click at [127, 147] on div "mundo" at bounding box center [131, 134] width 16 height 35
click at [223, 164] on button at bounding box center [222, 160] width 10 height 9
click at [141, 143] on div at bounding box center [142, 133] width 2 height 33
click at [156, 139] on div "tentar" at bounding box center [190, 134] width 99 height 35
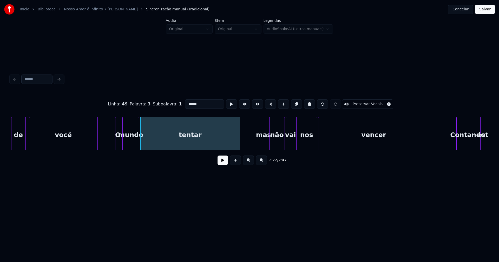
click at [185, 100] on input "******" at bounding box center [204, 104] width 39 height 9
type input "**********"
click at [222, 162] on button at bounding box center [222, 160] width 10 height 9
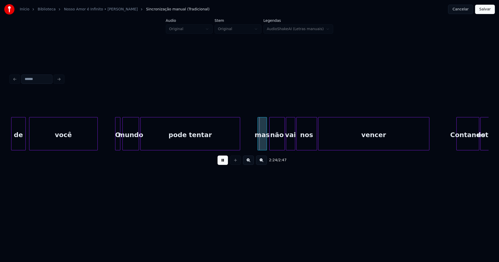
click at [263, 142] on div "mas" at bounding box center [262, 134] width 9 height 35
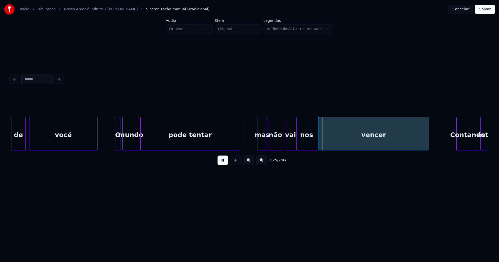
click at [278, 144] on div "não" at bounding box center [275, 134] width 15 height 35
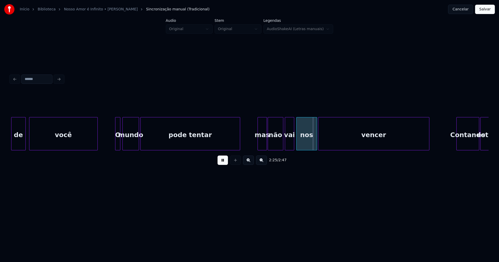
click at [291, 144] on div "vai" at bounding box center [289, 134] width 9 height 35
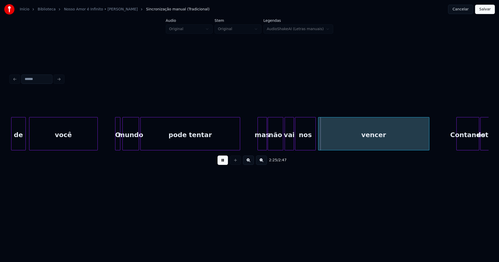
click at [309, 146] on div "nos" at bounding box center [305, 134] width 20 height 35
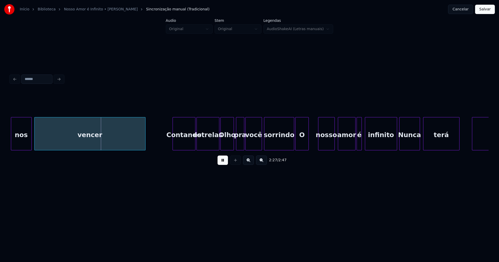
scroll to position [0, 7596]
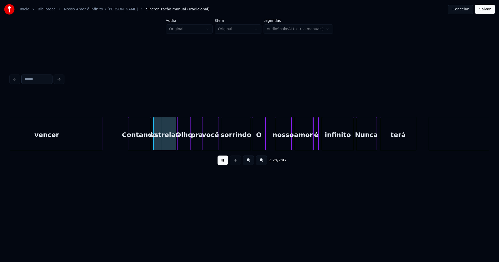
click at [137, 146] on div "Contando" at bounding box center [139, 134] width 22 height 35
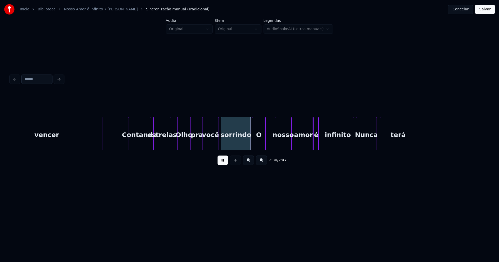
click at [170, 148] on div "estrelas" at bounding box center [162, 133] width 18 height 33
click at [180, 145] on div "Olho" at bounding box center [181, 134] width 13 height 35
click at [195, 145] on div "pra" at bounding box center [195, 134] width 8 height 35
click at [223, 162] on button at bounding box center [222, 160] width 10 height 9
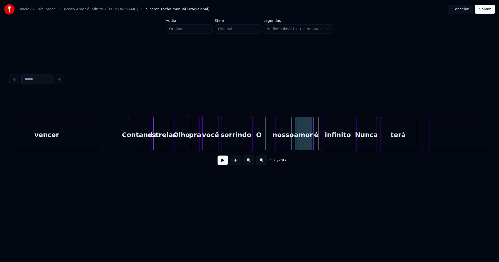
click at [262, 140] on div "O" at bounding box center [258, 134] width 13 height 35
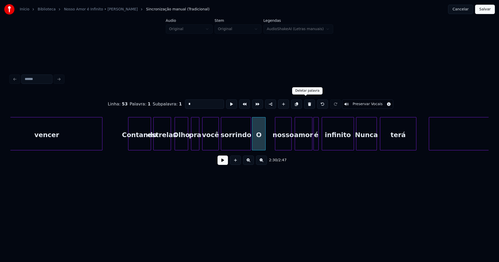
click at [307, 103] on button at bounding box center [309, 104] width 11 height 9
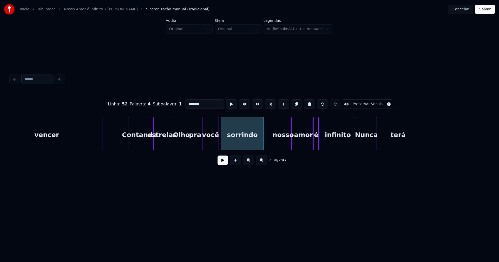
click at [263, 136] on div at bounding box center [263, 133] width 2 height 33
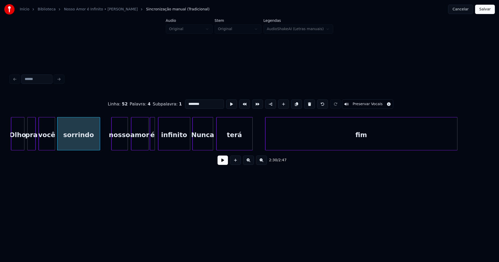
scroll to position [0, 7764]
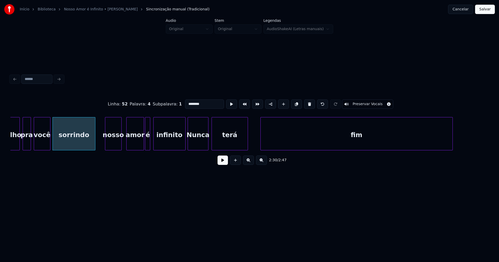
click at [115, 146] on div "nosso" at bounding box center [113, 134] width 16 height 35
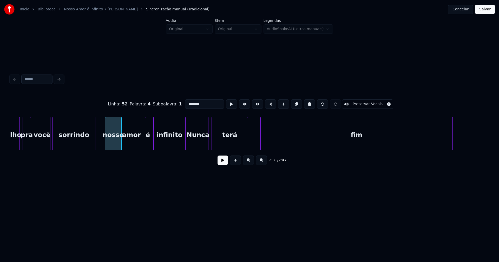
click at [134, 144] on div "amor" at bounding box center [131, 134] width 17 height 35
click at [142, 146] on div at bounding box center [143, 133] width 2 height 33
click at [157, 142] on div at bounding box center [158, 133] width 2 height 33
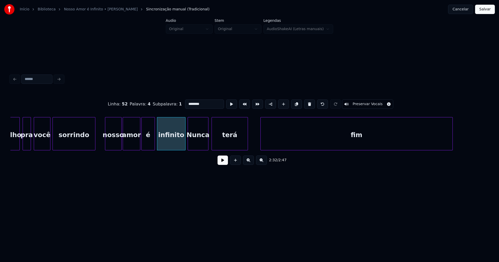
click at [154, 140] on div at bounding box center [154, 133] width 2 height 33
click at [185, 140] on div "infinito" at bounding box center [171, 133] width 29 height 33
type input "********"
click at [182, 143] on div at bounding box center [182, 133] width 2 height 33
click at [196, 144] on div "Nunca" at bounding box center [196, 134] width 20 height 35
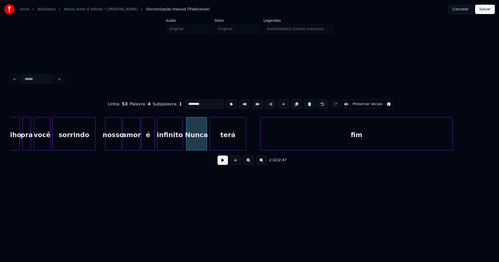
click at [216, 142] on div "terá" at bounding box center [228, 134] width 36 height 35
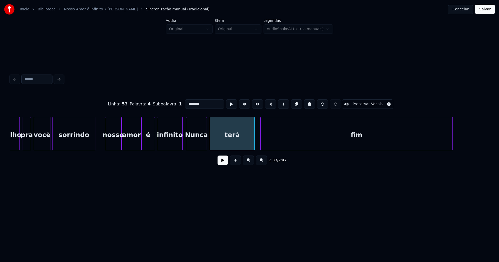
click at [254, 139] on div at bounding box center [254, 133] width 2 height 33
click at [401, 146] on div at bounding box center [401, 133] width 2 height 33
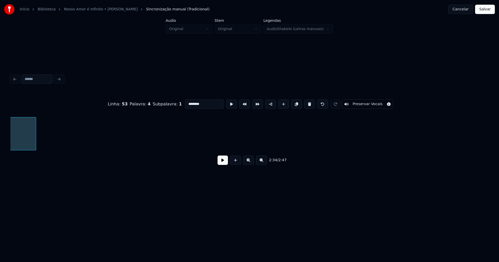
scroll to position [0, 8130]
click at [479, 11] on button "Salvar" at bounding box center [485, 9] width 20 height 9
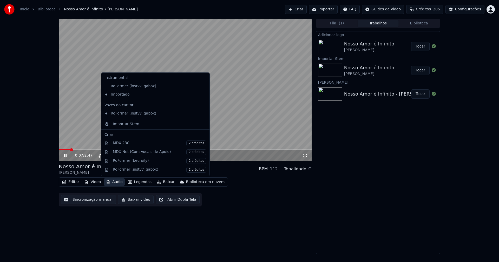
click at [114, 184] on button "Áudio" at bounding box center [114, 182] width 21 height 7
click at [257, 226] on div "0:10 / 2:47 Nosso Amor é Infinito [PERSON_NAME] BPM 112 Tonalidade G Editar Víd…" at bounding box center [185, 136] width 253 height 235
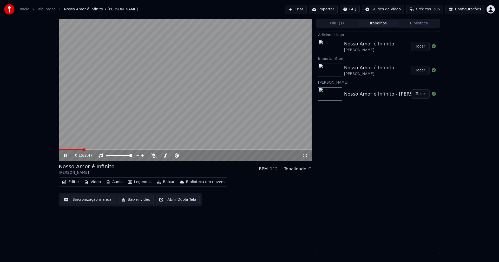
click at [59, 150] on span at bounding box center [71, 149] width 24 height 1
click at [67, 156] on icon at bounding box center [69, 156] width 12 height 4
click at [71, 182] on button "Editar" at bounding box center [70, 182] width 21 height 7
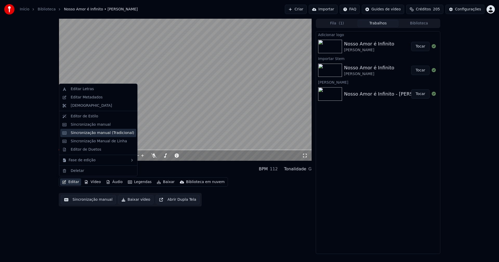
click at [96, 133] on div "Sincronização manual (Tradicional)" at bounding box center [102, 132] width 63 height 5
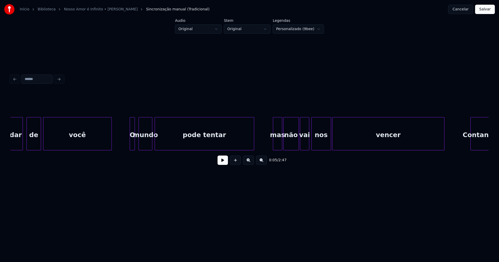
scroll to position [0, 2959]
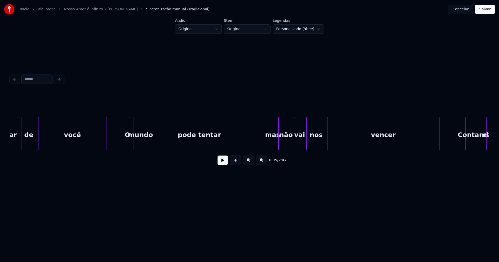
click at [190, 140] on div "pode tentar" at bounding box center [199, 134] width 99 height 35
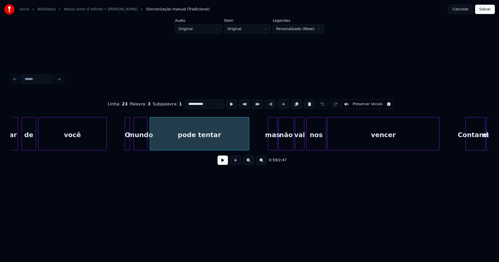
click at [212, 103] on input "**********" at bounding box center [204, 104] width 39 height 9
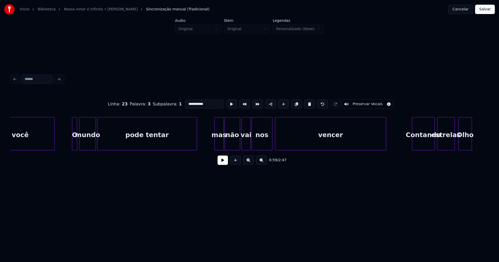
scroll to position [0, 7269]
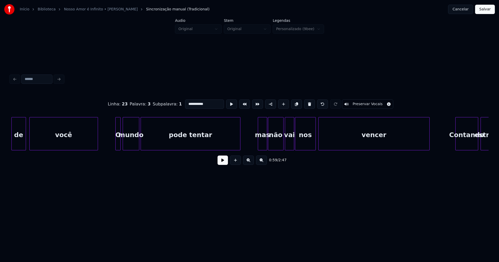
click at [223, 137] on div "pode tentar" at bounding box center [190, 134] width 99 height 35
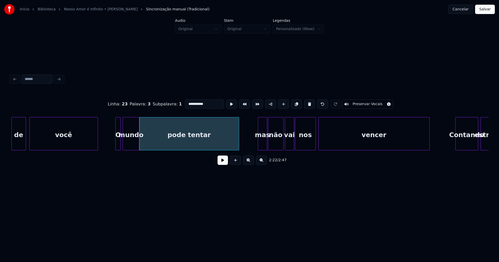
click at [210, 137] on div "pode tentar" at bounding box center [189, 134] width 99 height 35
click at [181, 144] on div "pode tentar" at bounding box center [191, 134] width 99 height 35
type input "**********"
click at [482, 10] on button "Salvar" at bounding box center [485, 9] width 20 height 9
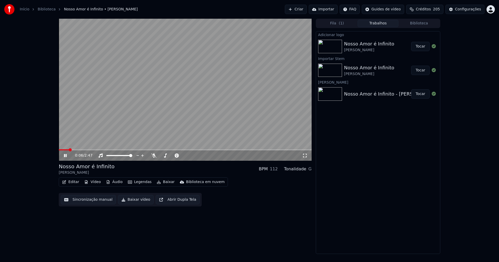
click at [64, 156] on icon at bounding box center [65, 155] width 3 height 3
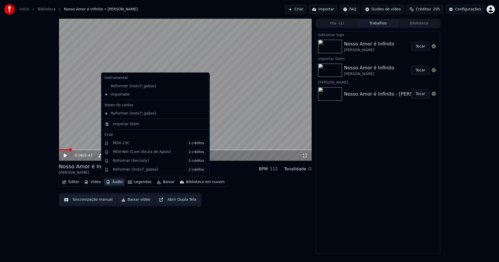
click at [113, 183] on button "Áudio" at bounding box center [114, 182] width 21 height 7
click at [123, 124] on div "Importar Stem" at bounding box center [126, 124] width 27 height 5
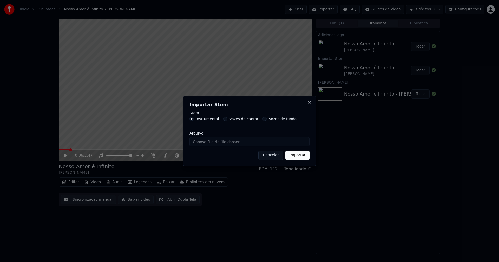
click at [207, 143] on input "Arquivo" at bounding box center [249, 141] width 120 height 9
type input "**********"
click at [301, 156] on button "Importar" at bounding box center [297, 155] width 24 height 9
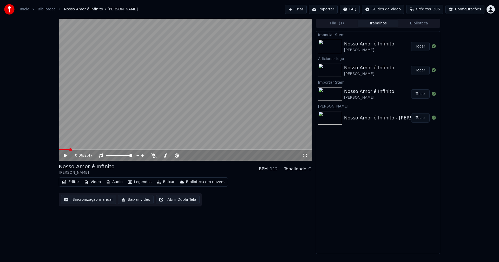
drag, startPoint x: 421, startPoint y: 46, endPoint x: 375, endPoint y: 47, distance: 46.3
click at [420, 46] on button "Tocar" at bounding box center [420, 46] width 18 height 9
click at [116, 182] on button "Áudio" at bounding box center [114, 182] width 21 height 7
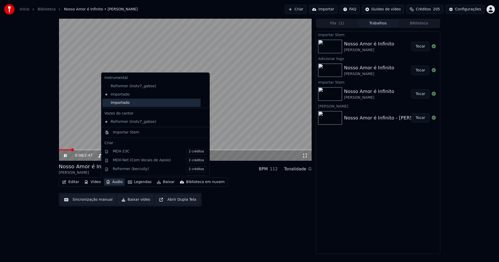
click at [118, 105] on div "Importado" at bounding box center [151, 103] width 98 height 8
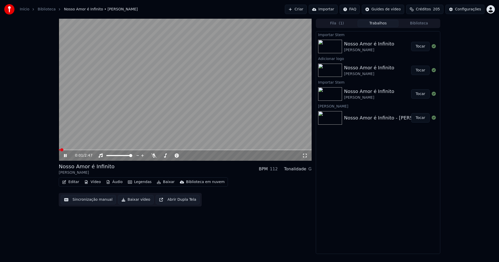
click at [60, 150] on span at bounding box center [60, 149] width 2 height 1
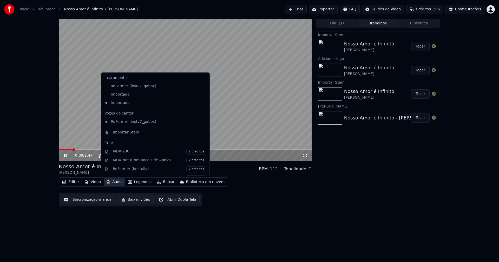
click at [115, 182] on button "Áudio" at bounding box center [114, 182] width 21 height 7
click at [203, 95] on icon at bounding box center [205, 95] width 4 height 4
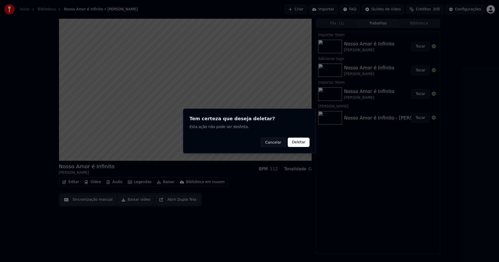
click at [304, 141] on button "Deletar" at bounding box center [299, 142] width 22 height 9
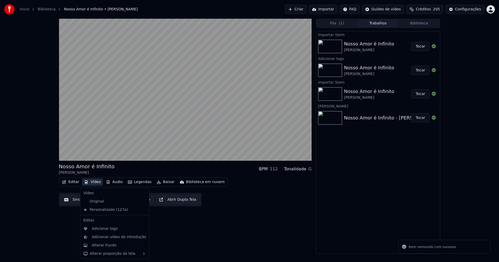
click at [95, 181] on button "Vídeo" at bounding box center [92, 182] width 21 height 7
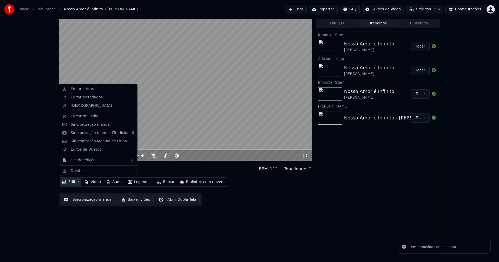
click at [203, 220] on div "0:15 / 2:47 Nosso Amor é Infinito [PERSON_NAME] BPM 112 Tonalidade G Editar Víd…" at bounding box center [185, 136] width 253 height 235
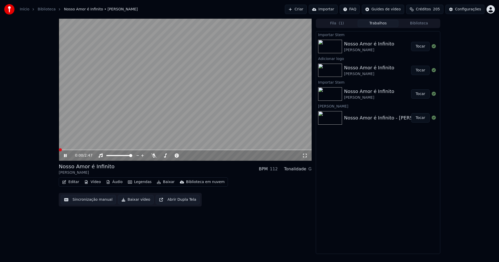
click at [59, 150] on span at bounding box center [59, 149] width 0 height 1
click at [65, 156] on icon at bounding box center [65, 155] width 3 height 3
click at [113, 183] on button "Áudio" at bounding box center [114, 182] width 21 height 7
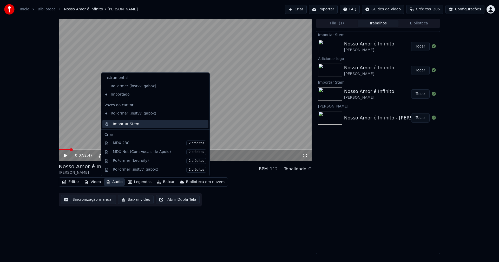
click at [123, 125] on div "Importar Stem" at bounding box center [126, 124] width 27 height 5
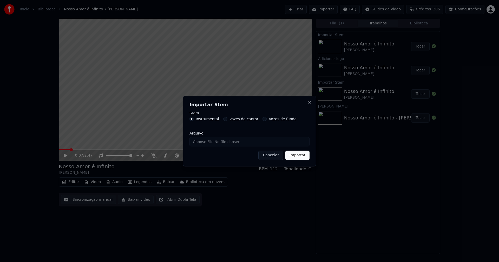
click at [210, 142] on input "Arquivo" at bounding box center [249, 141] width 120 height 9
type input "**********"
click at [301, 156] on button "Importar" at bounding box center [297, 155] width 24 height 9
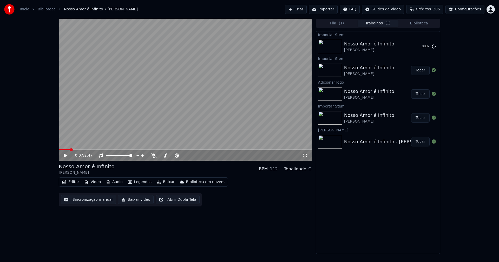
click at [113, 181] on button "Áudio" at bounding box center [114, 182] width 21 height 7
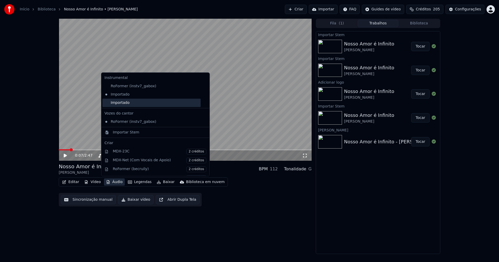
click at [122, 104] on div "Importado" at bounding box center [151, 103] width 98 height 8
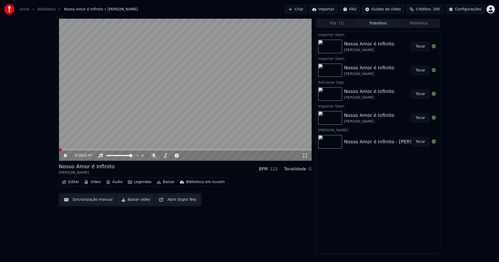
click at [59, 150] on span at bounding box center [59, 149] width 0 height 1
drag, startPoint x: 66, startPoint y: 154, endPoint x: 327, endPoint y: 47, distance: 282.0
click at [66, 154] on icon at bounding box center [69, 156] width 12 height 4
click at [468, 9] on div "Configurações" at bounding box center [468, 9] width 26 height 5
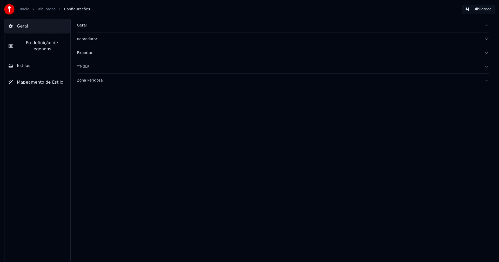
click at [34, 62] on button "Estilos" at bounding box center [37, 65] width 66 height 15
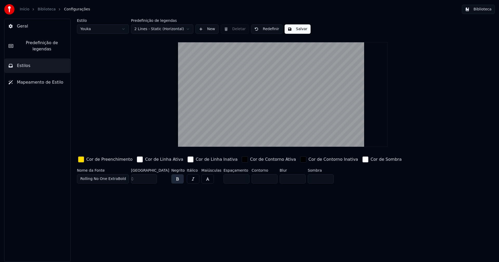
click at [82, 160] on div "button" at bounding box center [81, 159] width 6 height 6
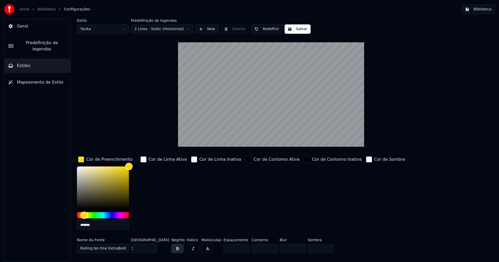
click at [97, 226] on input "*******" at bounding box center [103, 225] width 52 height 9
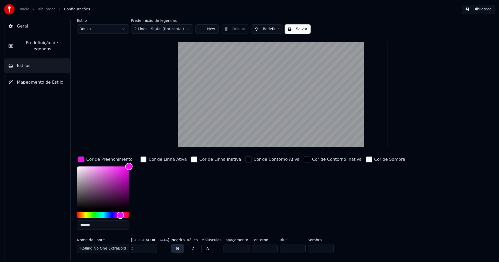
type input "*******"
click at [79, 162] on div "button" at bounding box center [81, 159] width 6 height 6
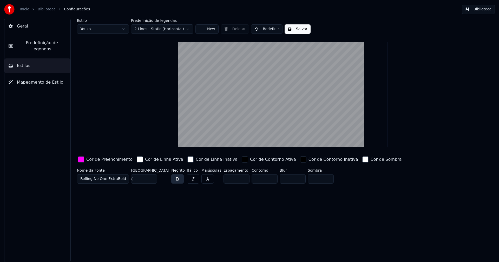
click at [293, 29] on button "Salvar" at bounding box center [298, 28] width 26 height 9
click at [487, 8] on button "Biblioteca" at bounding box center [478, 9] width 33 height 9
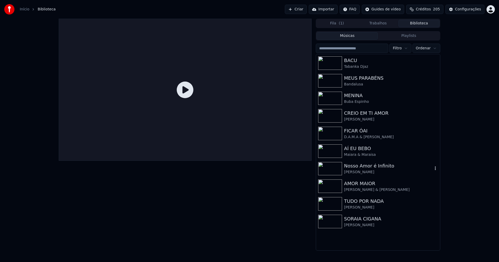
click at [355, 169] on div "Nosso Amor é Infinito" at bounding box center [388, 165] width 89 height 7
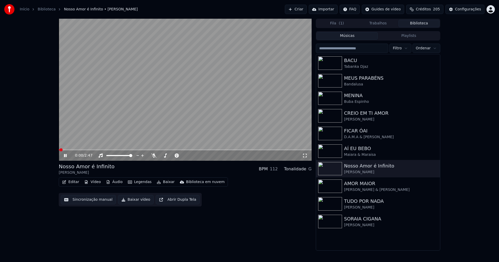
drag, startPoint x: 65, startPoint y: 156, endPoint x: 74, endPoint y: 176, distance: 22.0
click at [65, 156] on icon at bounding box center [65, 155] width 3 height 3
click at [75, 184] on button "Editar" at bounding box center [70, 182] width 21 height 7
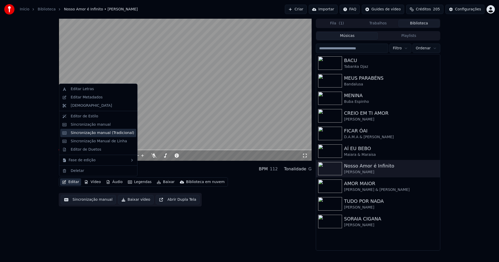
click at [91, 134] on div "Sincronização manual (Tradicional)" at bounding box center [102, 132] width 63 height 5
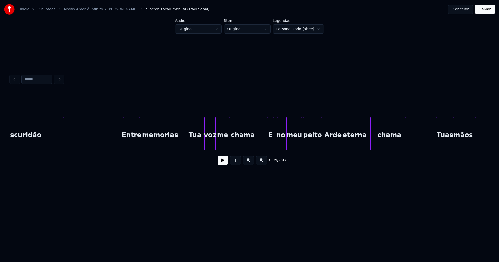
scroll to position [0, 736]
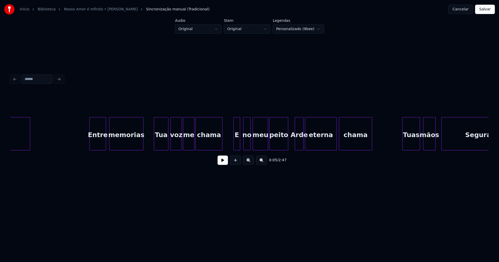
click at [158, 143] on div "Tua" at bounding box center [161, 134] width 14 height 35
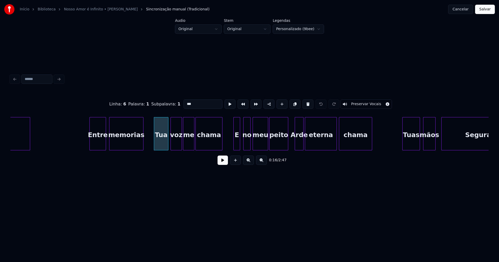
drag, startPoint x: 185, startPoint y: 101, endPoint x: 169, endPoint y: 105, distance: 16.8
click at [169, 105] on div "Linha : 6 Palavra : 1 Subpalavra : 1 *** Preservar Vocais" at bounding box center [249, 104] width 478 height 26
click at [300, 143] on div "Arde" at bounding box center [299, 134] width 8 height 35
drag, startPoint x: 185, startPoint y: 102, endPoint x: 173, endPoint y: 104, distance: 12.6
click at [173, 104] on div "Linha : 8 [GEOGRAPHIC_DATA] : 1 Subpalavra : 1 **** Preservar Vocais" at bounding box center [249, 104] width 478 height 26
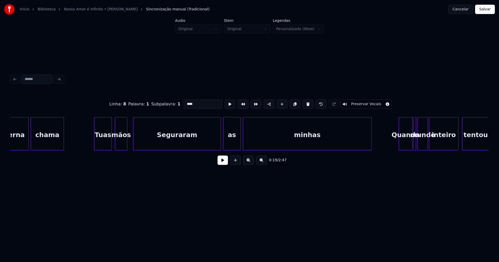
scroll to position [0, 1049]
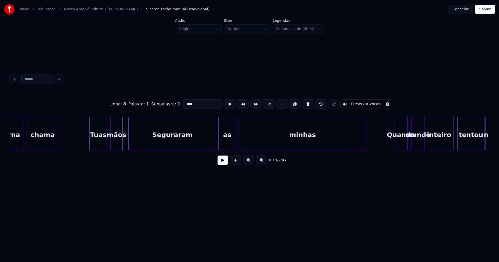
click at [149, 141] on div "Seguraram" at bounding box center [172, 134] width 87 height 35
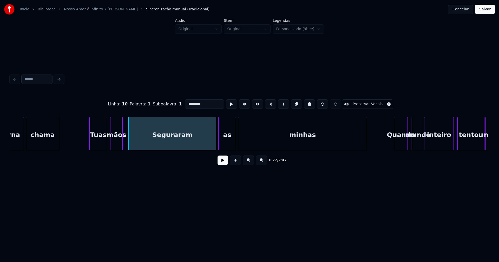
drag, startPoint x: 186, startPoint y: 102, endPoint x: 183, endPoint y: 102, distance: 3.0
click at [185, 102] on input "*********" at bounding box center [204, 104] width 39 height 9
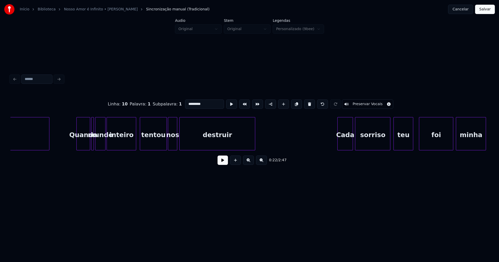
scroll to position [0, 1381]
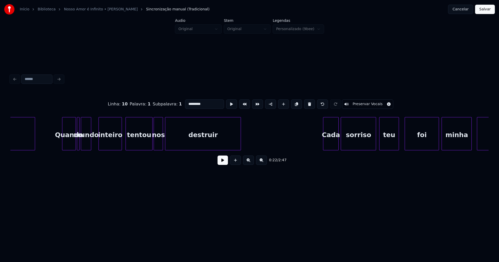
click at [99, 143] on div at bounding box center [100, 133] width 2 height 33
click at [91, 148] on div "mundo" at bounding box center [92, 134] width 10 height 35
click at [82, 145] on div at bounding box center [83, 133] width 2 height 33
click at [80, 148] on div at bounding box center [81, 133] width 2 height 33
click at [71, 143] on div "Quando" at bounding box center [68, 134] width 13 height 35
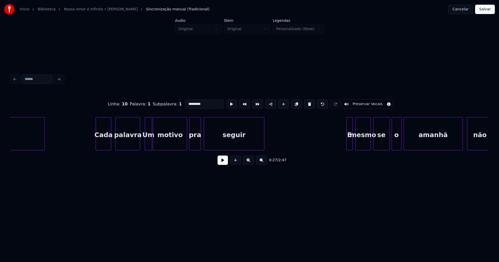
scroll to position [0, 1934]
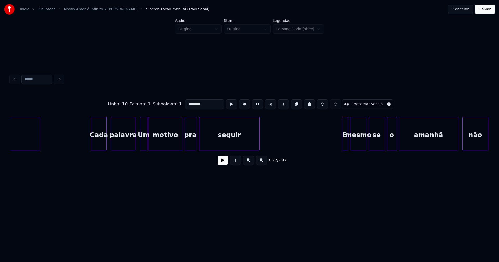
click at [142, 142] on div "Um" at bounding box center [143, 134] width 6 height 35
drag, startPoint x: 187, startPoint y: 101, endPoint x: 181, endPoint y: 104, distance: 6.8
click at [185, 104] on input "**" at bounding box center [204, 104] width 39 height 9
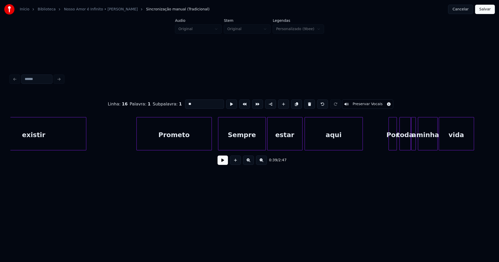
scroll to position [0, 2506]
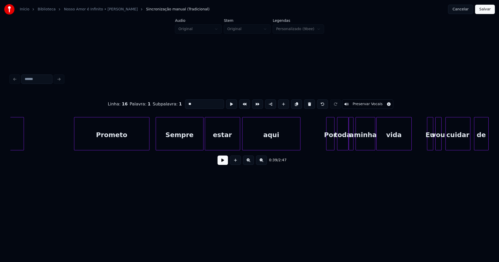
click at [174, 143] on div "Sempre" at bounding box center [179, 134] width 47 height 35
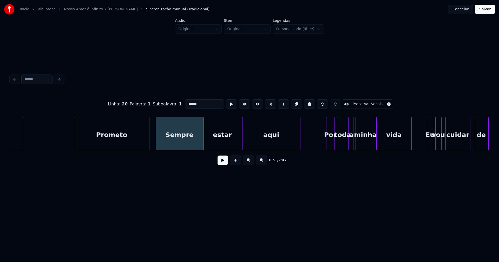
drag, startPoint x: 186, startPoint y: 101, endPoint x: 179, endPoint y: 103, distance: 6.9
click at [179, 103] on div "Linha : 20 Palavra : 1 Subpalavra : 1 ****** Preservar Vocais" at bounding box center [249, 104] width 478 height 26
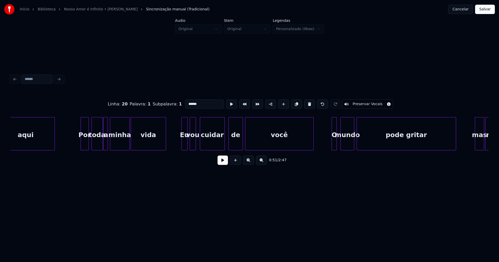
scroll to position [0, 2756]
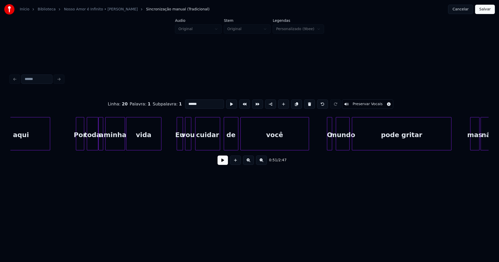
click at [179, 142] on div "Eu" at bounding box center [180, 134] width 6 height 35
drag, startPoint x: 186, startPoint y: 102, endPoint x: 176, endPoint y: 105, distance: 10.8
click at [176, 105] on div "Linha : 22 Palavra : 1 Subpalavra : 1 ** Preservar Vocais" at bounding box center [249, 104] width 478 height 26
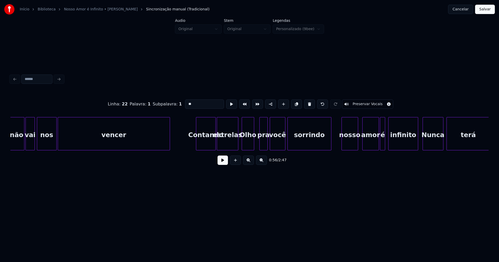
scroll to position [0, 3242]
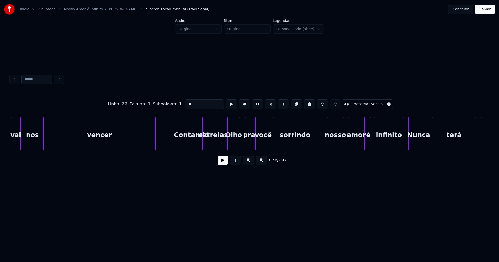
click at [233, 142] on div "Olho" at bounding box center [234, 134] width 12 height 35
drag, startPoint x: 186, startPoint y: 102, endPoint x: 177, endPoint y: 104, distance: 9.1
click at [177, 104] on div "Linha : 26 [GEOGRAPHIC_DATA] : 1 Subpalavra : 1 **** Preservar Vocais" at bounding box center [249, 104] width 478 height 26
click at [223, 143] on div at bounding box center [223, 133] width 2 height 33
click at [242, 143] on div at bounding box center [242, 133] width 2 height 33
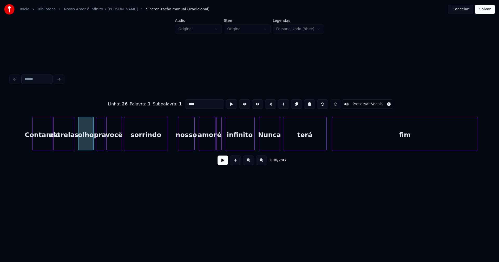
scroll to position [0, 3401]
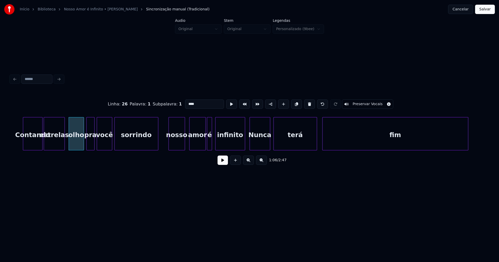
click at [179, 144] on div "nosso" at bounding box center [177, 134] width 16 height 35
drag, startPoint x: 186, startPoint y: 102, endPoint x: 177, endPoint y: 105, distance: 9.9
click at [177, 105] on div "Linha : 27 [GEOGRAPHIC_DATA] : 1 Subpalavra : 1 ***** Preservar Vocais" at bounding box center [249, 104] width 478 height 26
click at [259, 143] on div "Nunca" at bounding box center [260, 134] width 20 height 35
click at [187, 102] on input "*****" at bounding box center [204, 104] width 39 height 9
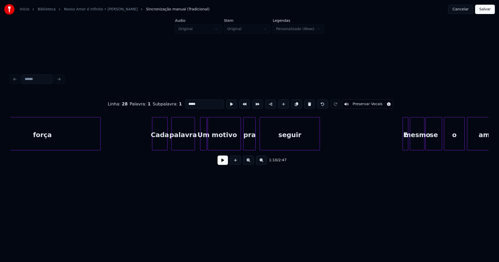
scroll to position [0, 5032]
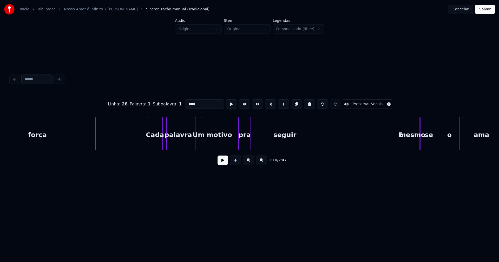
click at [199, 144] on div "Um" at bounding box center [198, 134] width 6 height 35
drag, startPoint x: 187, startPoint y: 101, endPoint x: 179, endPoint y: 105, distance: 8.6
click at [179, 105] on div "Linha : 34 [GEOGRAPHIC_DATA] : 1 Subpalavra : 1 ** Preservar Vocais" at bounding box center [249, 104] width 478 height 26
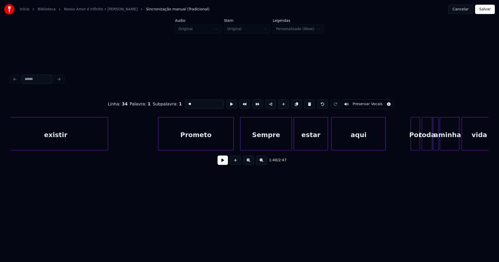
scroll to position [0, 5585]
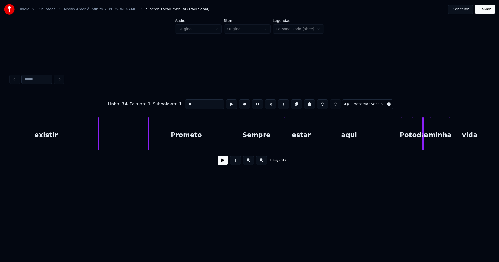
click at [260, 143] on div "Sempre" at bounding box center [256, 134] width 51 height 35
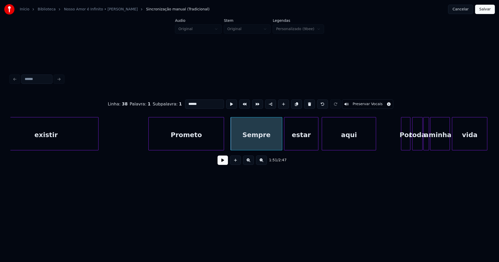
drag, startPoint x: 186, startPoint y: 101, endPoint x: 181, endPoint y: 104, distance: 6.1
click at [181, 104] on div "Linha : 38 Palavra : 1 Subpalavra : 1 ****** Preservar Vocais" at bounding box center [249, 104] width 478 height 26
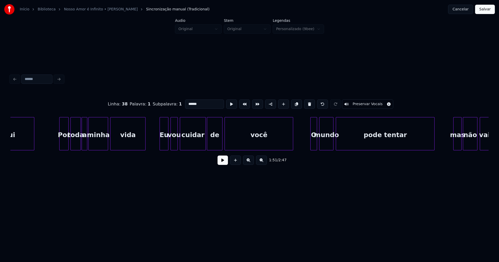
scroll to position [0, 5922]
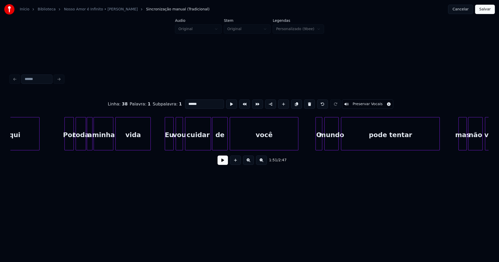
click at [170, 142] on div "Eu" at bounding box center [169, 134] width 8 height 35
click at [169, 145] on div "Eu" at bounding box center [169, 134] width 8 height 35
click at [169, 143] on div "Eu" at bounding box center [169, 134] width 8 height 35
drag, startPoint x: 186, startPoint y: 102, endPoint x: 176, endPoint y: 107, distance: 10.7
click at [177, 106] on div "Linha : 40 [GEOGRAPHIC_DATA] : 1 Subpalavra : 1 ** Preservar Vocais" at bounding box center [249, 104] width 478 height 26
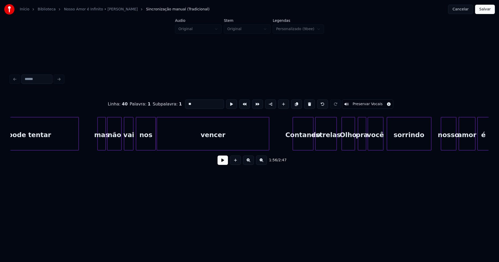
scroll to position [0, 6350]
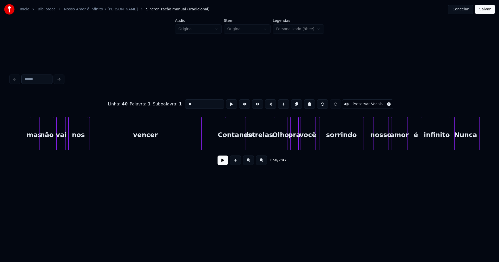
click at [280, 142] on div "Olho" at bounding box center [280, 134] width 13 height 35
drag, startPoint x: 187, startPoint y: 102, endPoint x: 182, endPoint y: 104, distance: 5.1
click at [185, 104] on input "****" at bounding box center [204, 104] width 39 height 9
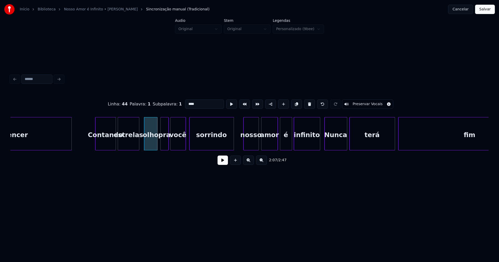
scroll to position [0, 6485]
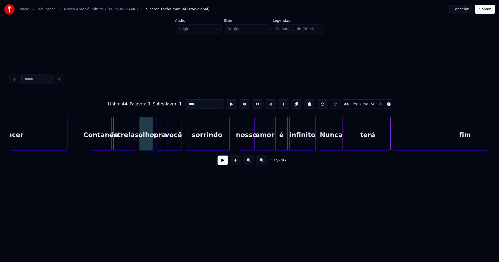
click at [249, 144] on div "nosso" at bounding box center [246, 134] width 15 height 35
drag, startPoint x: 186, startPoint y: 102, endPoint x: 176, endPoint y: 104, distance: 10.6
click at [176, 104] on div "Linha : 45 [GEOGRAPHIC_DATA] : 1 Subpalavra : 1 ***** Preservar Vocais" at bounding box center [249, 104] width 478 height 26
click at [331, 142] on div "Nunca" at bounding box center [331, 134] width 22 height 35
drag, startPoint x: 181, startPoint y: 104, endPoint x: 176, endPoint y: 105, distance: 4.8
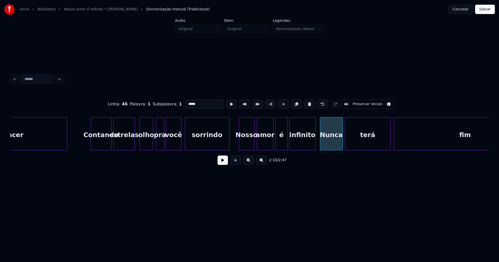
click at [176, 105] on div "Linha : 46 [GEOGRAPHIC_DATA] : 1 Subpalavra : 1 ***** Preservar Vocais" at bounding box center [249, 104] width 478 height 26
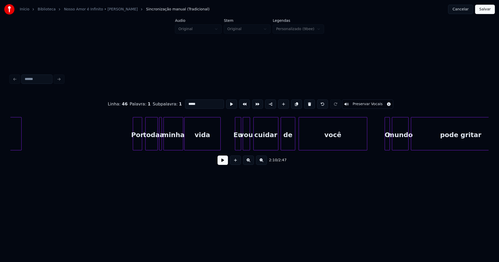
scroll to position [0, 7009]
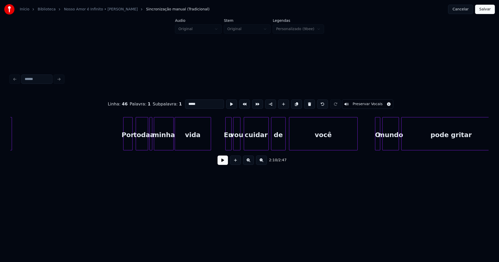
click at [227, 141] on div "Eu" at bounding box center [229, 134] width 6 height 35
drag, startPoint x: 186, startPoint y: 101, endPoint x: 181, endPoint y: 103, distance: 5.4
click at [185, 103] on input "**" at bounding box center [204, 104] width 39 height 9
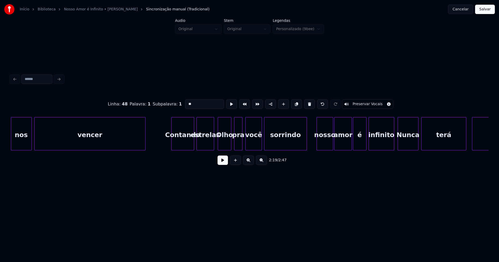
scroll to position [0, 7557]
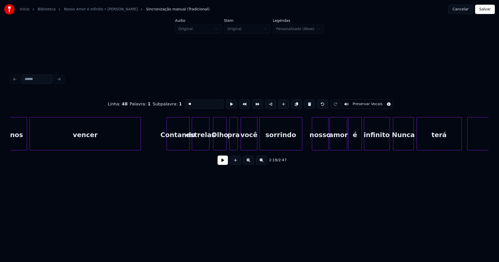
click at [218, 144] on div "Olho" at bounding box center [219, 134] width 13 height 35
drag, startPoint x: 187, startPoint y: 102, endPoint x: 178, endPoint y: 105, distance: 9.5
click at [178, 105] on div "Linha : 52 [GEOGRAPHIC_DATA] : 1 Subpalavra : 1 **** Preservar Vocais" at bounding box center [249, 104] width 478 height 26
click at [316, 144] on div "nosso" at bounding box center [320, 134] width 16 height 35
drag, startPoint x: 186, startPoint y: 102, endPoint x: 176, endPoint y: 104, distance: 10.1
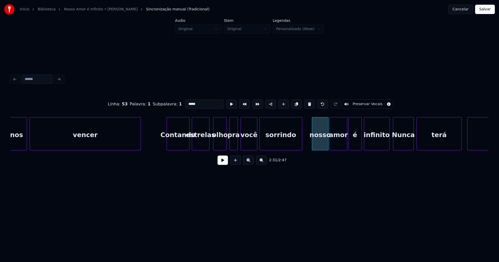
click at [176, 104] on div "Linha : 53 [GEOGRAPHIC_DATA] : 1 Subpalavra : 1 ***** Preservar Vocais" at bounding box center [249, 104] width 478 height 26
click at [409, 142] on div "Nunca" at bounding box center [403, 134] width 20 height 35
drag, startPoint x: 187, startPoint y: 101, endPoint x: 178, endPoint y: 104, distance: 9.5
click at [178, 104] on div "Linha : 54 [GEOGRAPHIC_DATA] : 1 Subpalavra : 1 ***** Preservar Vocais" at bounding box center [249, 104] width 478 height 26
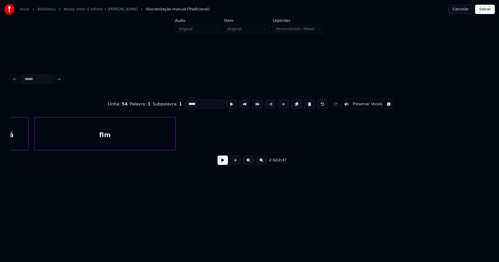
scroll to position [0, 8000]
type input "*****"
click at [484, 11] on button "Salvar" at bounding box center [485, 9] width 20 height 9
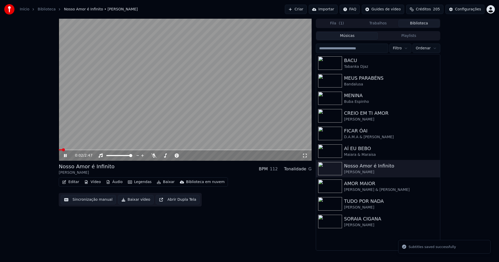
click at [306, 156] on icon at bounding box center [304, 156] width 5 height 4
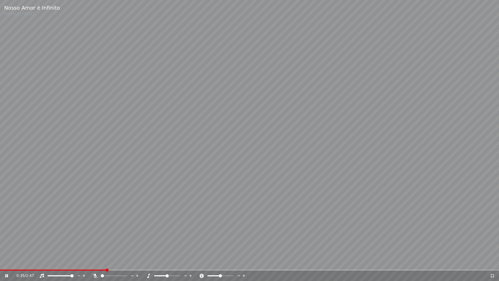
click at [491, 262] on icon at bounding box center [492, 275] width 5 height 4
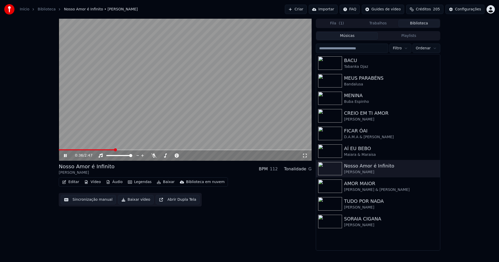
click at [67, 155] on icon at bounding box center [65, 155] width 3 height 3
click at [73, 181] on button "Editar" at bounding box center [70, 182] width 21 height 7
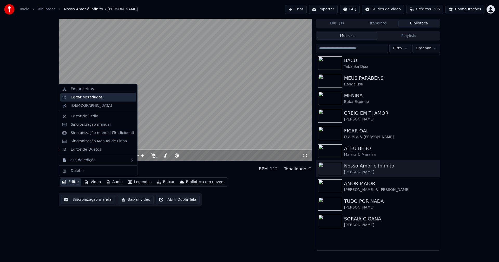
click at [94, 99] on div "Editar Metadados" at bounding box center [87, 97] width 32 height 5
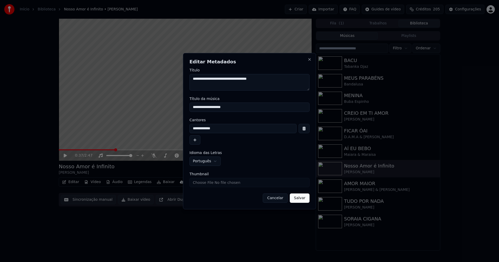
drag, startPoint x: 235, startPoint y: 107, endPoint x: 154, endPoint y: 109, distance: 81.4
click at [154, 109] on body "**********" at bounding box center [249, 131] width 499 height 262
type input "**********"
click at [206, 183] on input "Thumbnail" at bounding box center [249, 182] width 120 height 9
type input "**********"
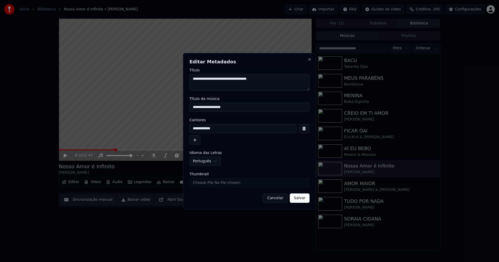
click at [297, 197] on button "Salvar" at bounding box center [300, 198] width 20 height 9
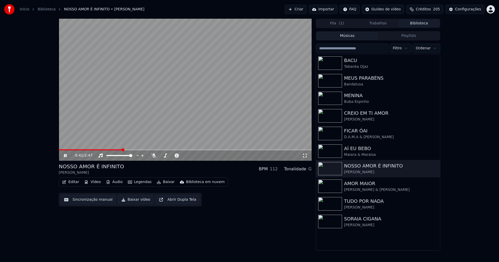
click at [305, 156] on icon at bounding box center [304, 156] width 5 height 4
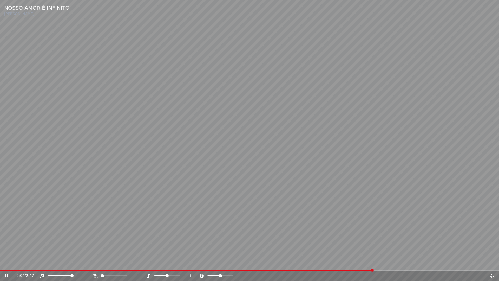
click at [491, 262] on icon at bounding box center [492, 275] width 5 height 4
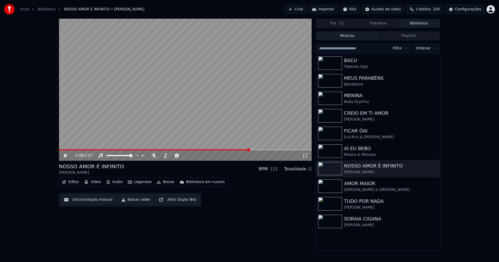
click at [67, 155] on icon at bounding box center [69, 156] width 12 height 4
click at [134, 198] on button "Baixar vídeo" at bounding box center [136, 199] width 36 height 9
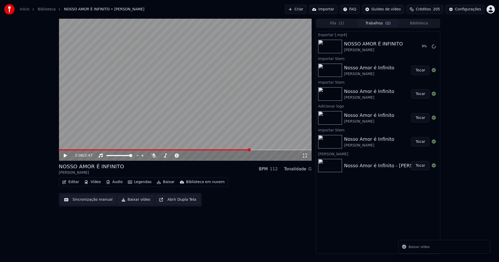
click at [97, 182] on button "Vídeo" at bounding box center [92, 182] width 21 height 7
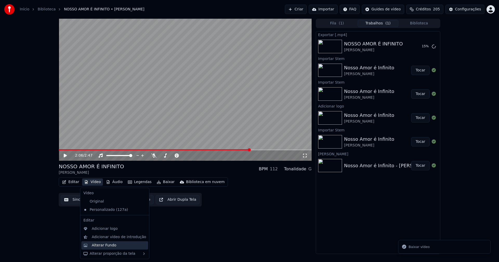
click at [106, 245] on div "Alterar Fundo" at bounding box center [104, 245] width 25 height 5
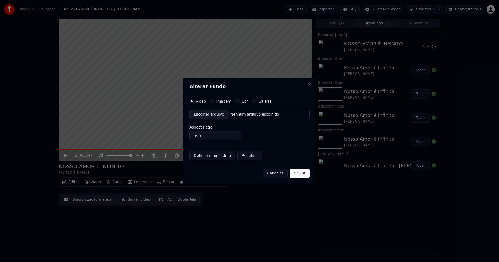
click at [207, 113] on div "Escolher arquivo" at bounding box center [209, 114] width 39 height 9
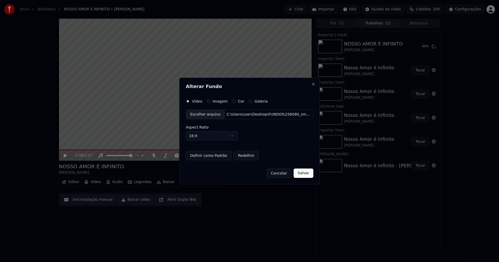
click at [302, 174] on button "Salvar" at bounding box center [303, 173] width 20 height 9
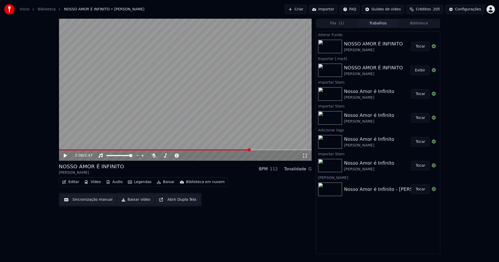
click at [425, 46] on button "Tocar" at bounding box center [420, 46] width 18 height 9
click at [65, 155] on icon at bounding box center [65, 155] width 3 height 3
click at [131, 202] on button "Baixar vídeo" at bounding box center [136, 199] width 36 height 9
